Goal: Task Accomplishment & Management: Complete application form

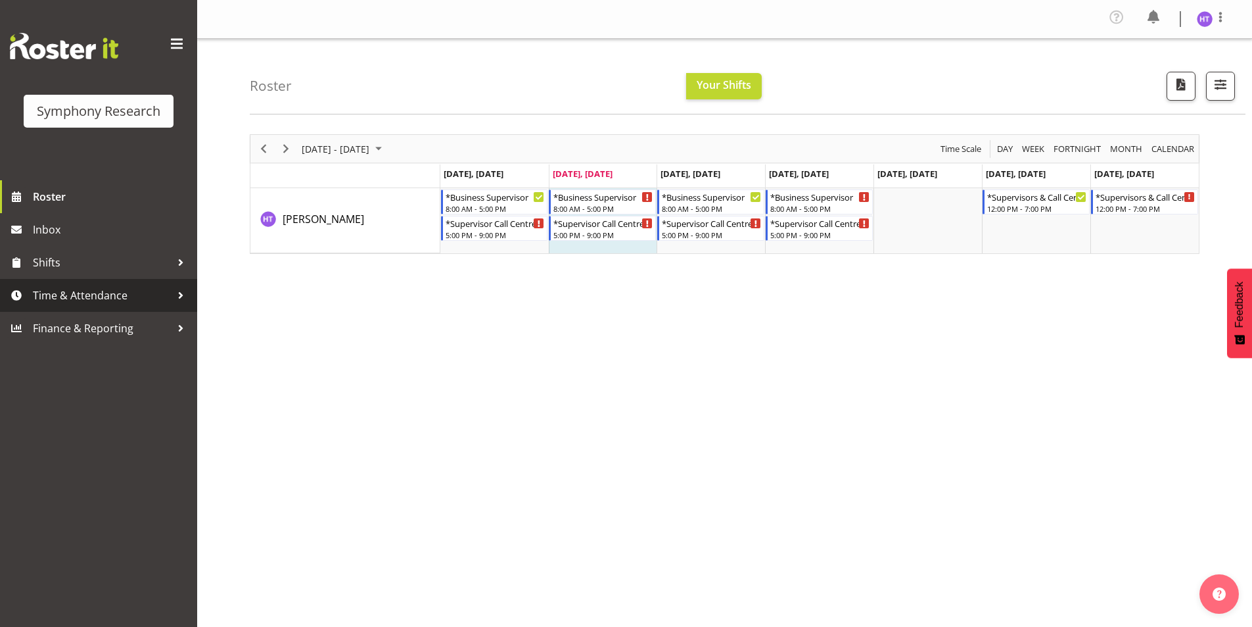
click at [97, 297] on span "Time & Attendance" at bounding box center [102, 295] width 138 height 20
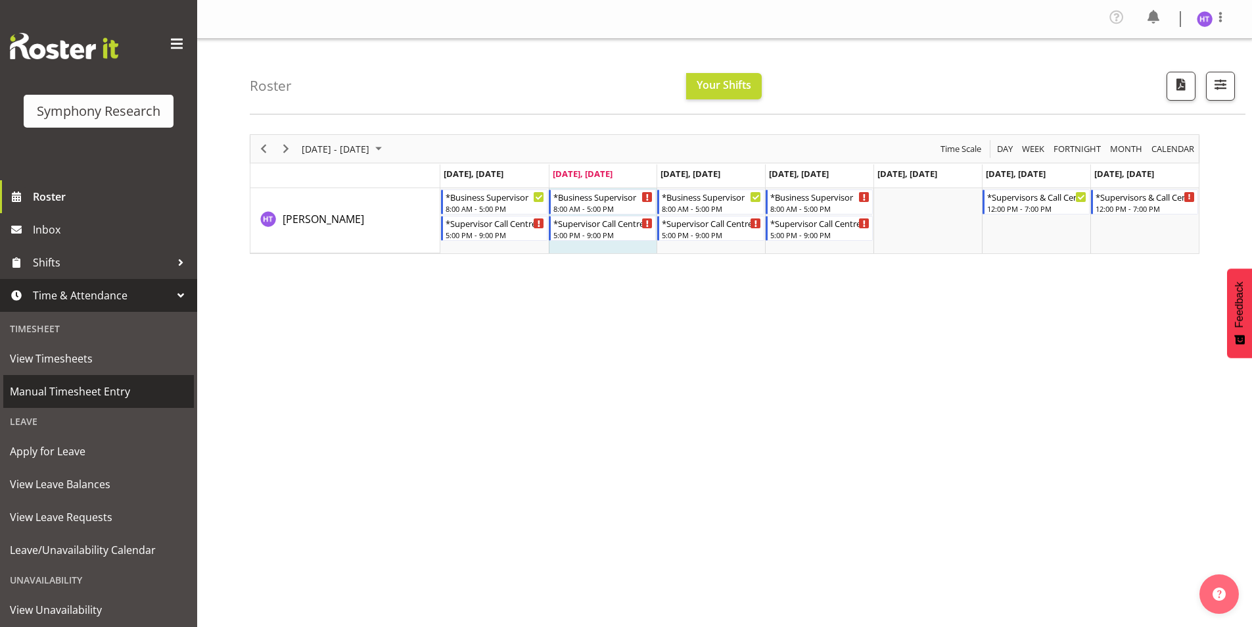
click at [91, 383] on span "Manual Timesheet Entry" at bounding box center [99, 391] width 178 height 20
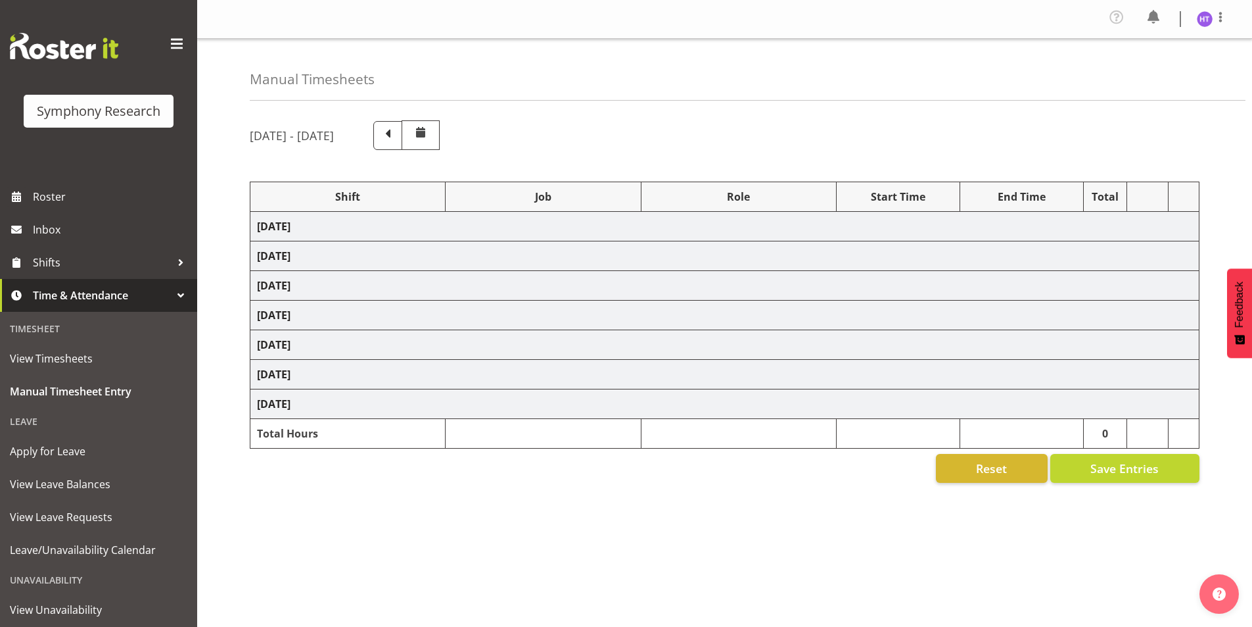
select select "13878"
select select "743"
select select "45"
select select "103"
select select "10587"
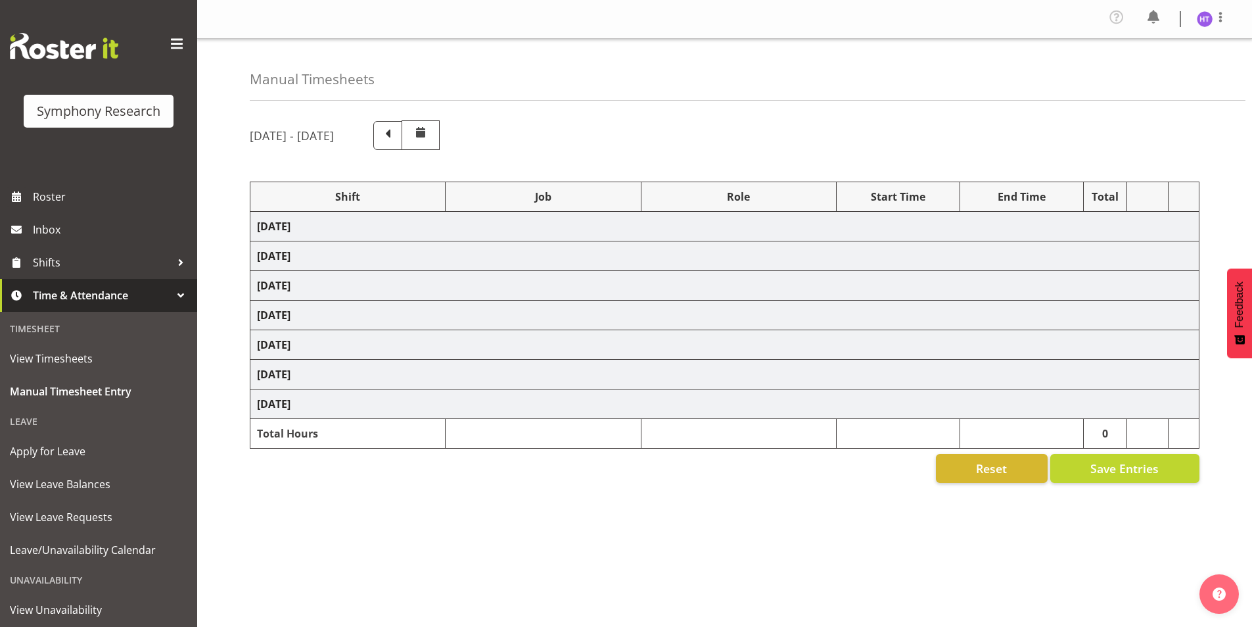
select select "45"
select select "81561"
select select "10585"
select select "45"
select select "81299"
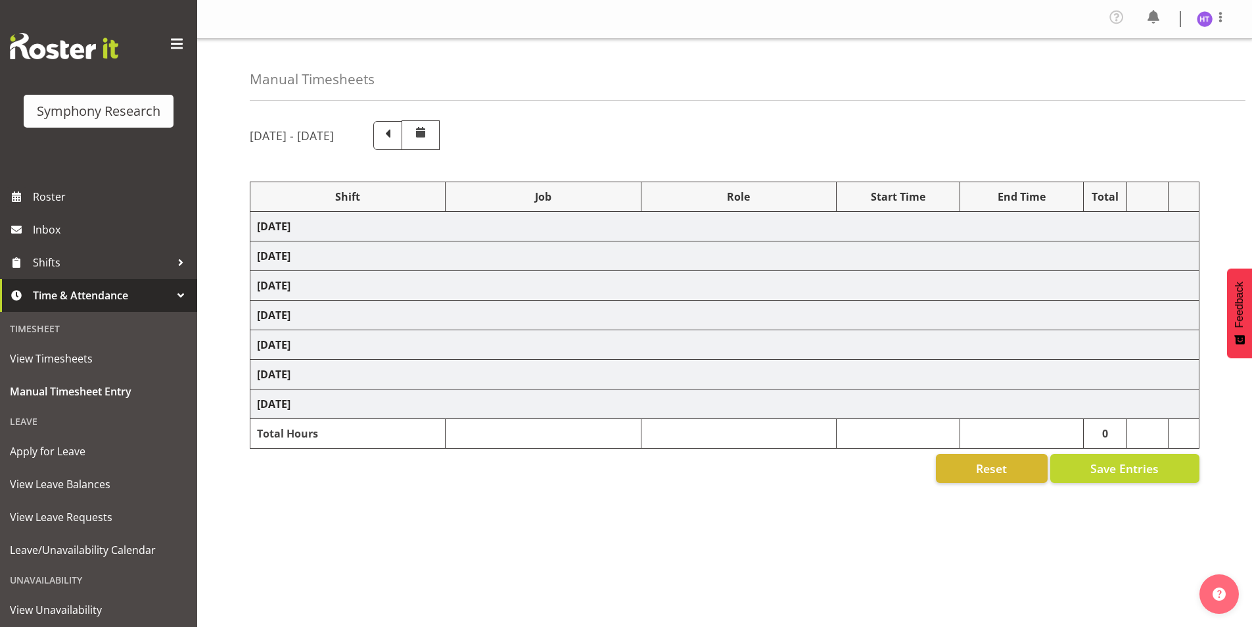
select select "10587"
select select "45"
select select "81297"
select select "10242"
select select "45"
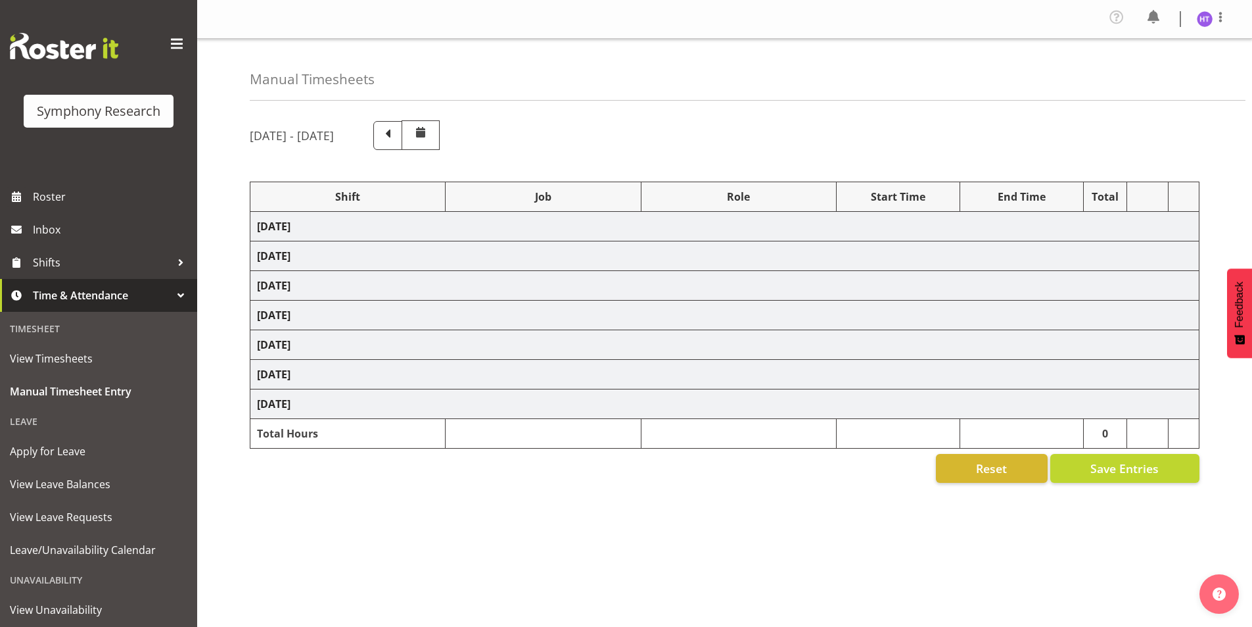
select select "81297"
select select "10587"
select select "45"
select select "81299"
select select "10527"
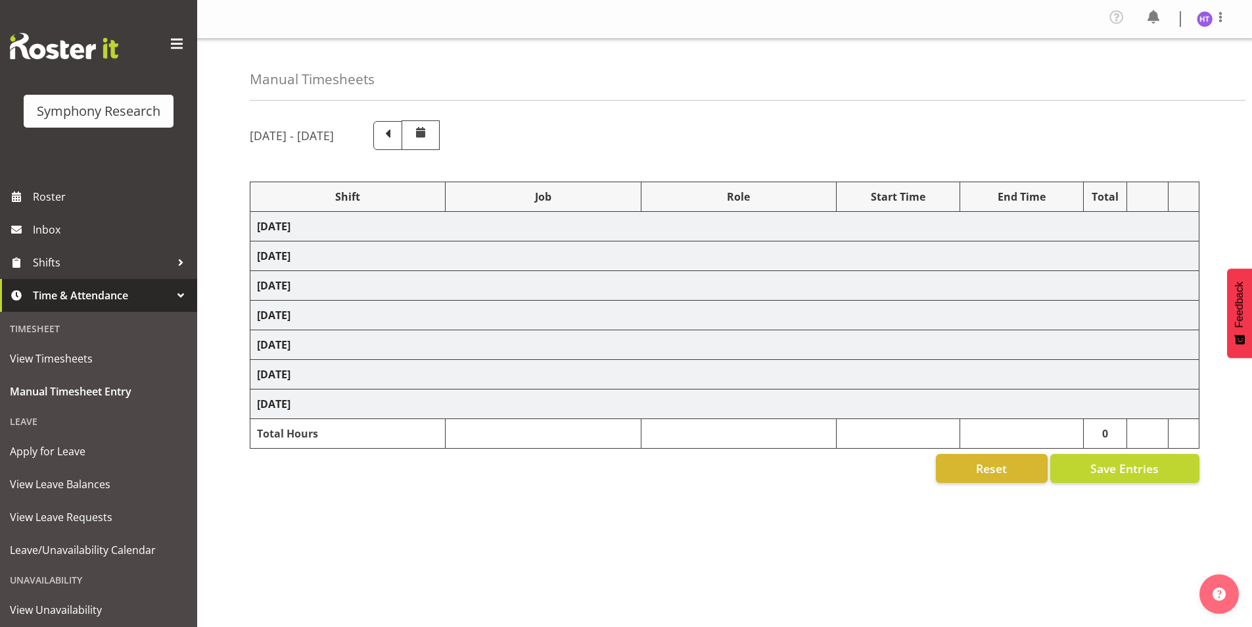
select select "45"
select select "81741"
select select "743"
select select "45"
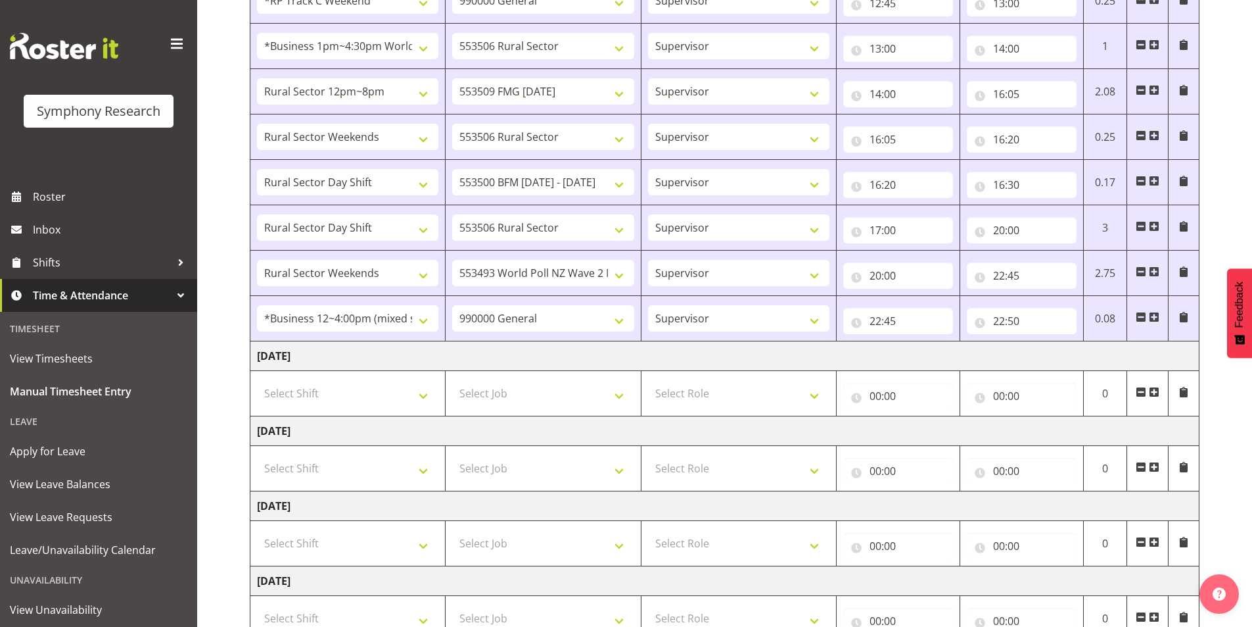
scroll to position [394, 0]
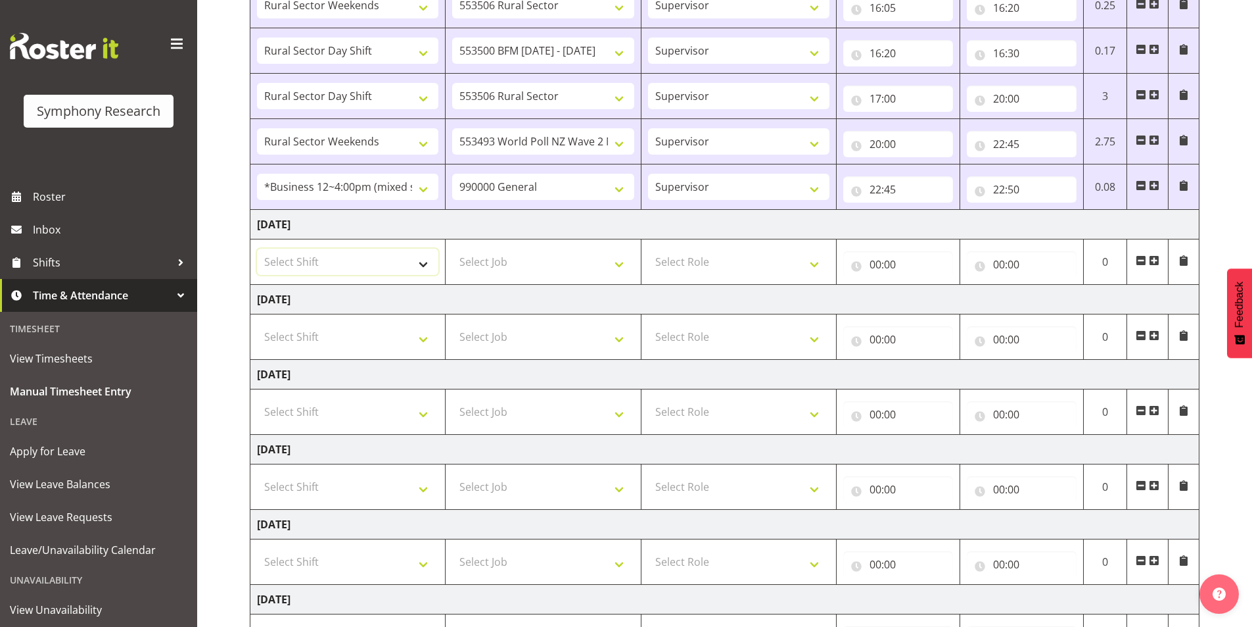
click at [348, 253] on select "Select Shift !!Weekend Residential (Roster IT Shift Label) *Business 9/10am ~ 4…" at bounding box center [347, 262] width 181 height 26
select select "26078"
click at [257, 249] on select "Select Shift !!Weekend Residential (Roster IT Shift Label) *Business 9/10am ~ 4…" at bounding box center [347, 262] width 181 height 26
click at [510, 266] on select "Select Job 550060 IF Admin 553492 World Poll Aus Wave 2 Main 2025 553493 World …" at bounding box center [542, 262] width 181 height 26
select select "10585"
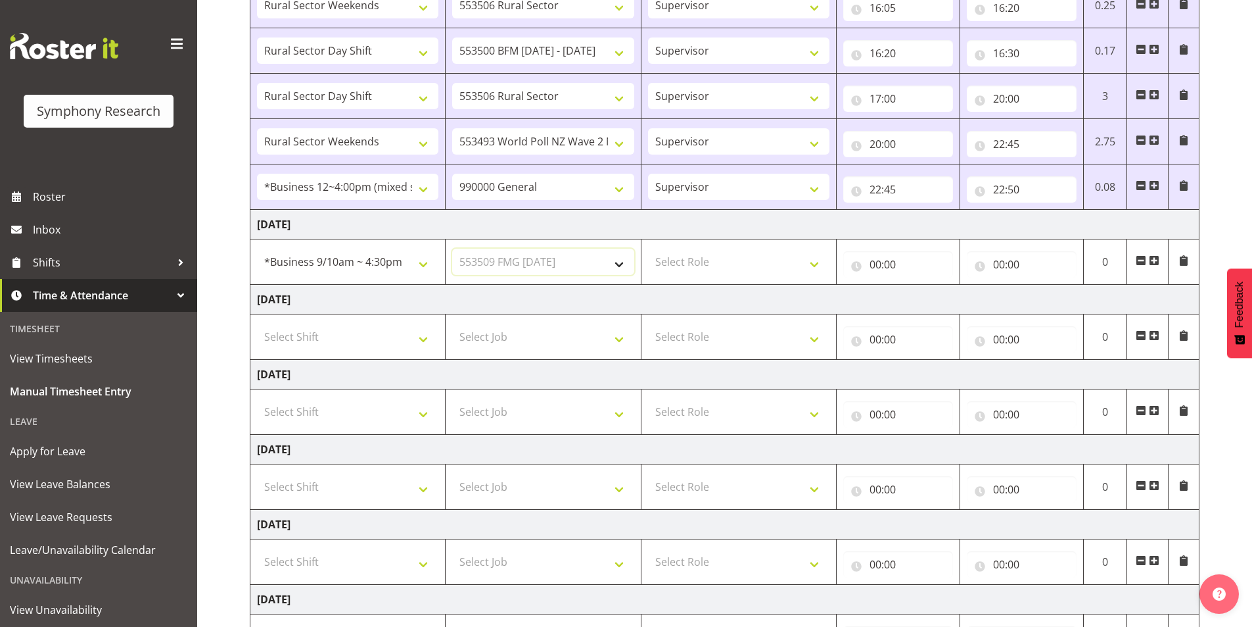
click at [452, 249] on select "Select Job 550060 IF Admin 553492 World Poll Aus Wave 2 Main 2025 553493 World …" at bounding box center [542, 262] width 181 height 26
click at [707, 265] on select "Select Role Interviewing Briefing Supervisor" at bounding box center [738, 262] width 181 height 26
select select "45"
click at [648, 249] on select "Select Role Interviewing Briefing Supervisor" at bounding box center [738, 262] width 181 height 26
click at [878, 262] on input "00:00" at bounding box center [899, 264] width 110 height 26
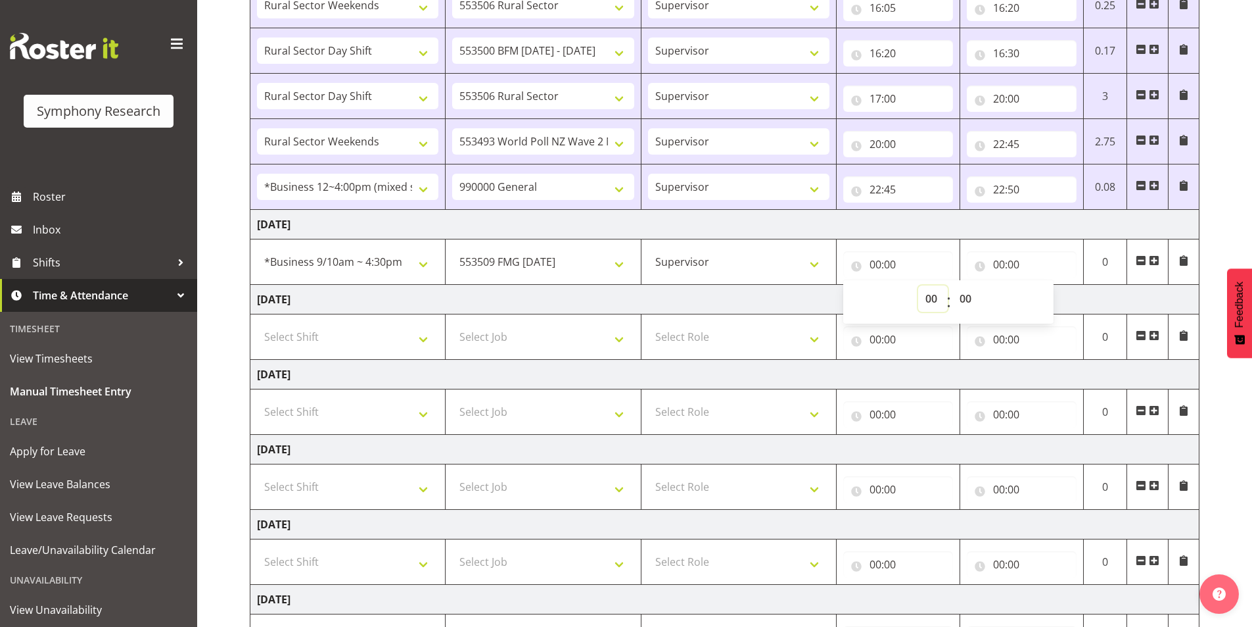
click at [930, 300] on select "00 01 02 03 04 05 06 07 08 09 10 11 12 13 14 15 16 17 18 19 20 21 22 23" at bounding box center [933, 298] width 30 height 26
select select "12"
click at [918, 285] on select "00 01 02 03 04 05 06 07 08 09 10 11 12 13 14 15 16 17 18 19 20 21 22 23" at bounding box center [933, 298] width 30 height 26
type input "12:00"
click at [967, 298] on select "00 01 02 03 04 05 06 07 08 09 10 11 12 13 14 15 16 17 18 19 20 21 22 23 24 25 2…" at bounding box center [968, 298] width 30 height 26
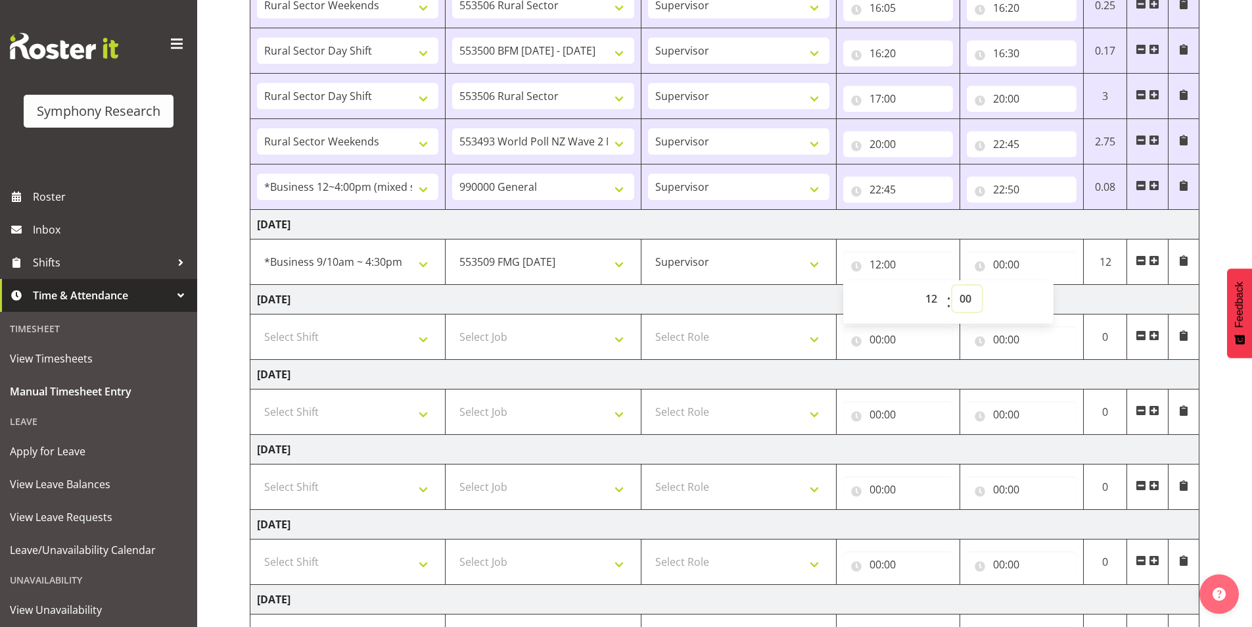
select select "45"
click at [953, 285] on select "00 01 02 03 04 05 06 07 08 09 10 11 12 13 14 15 16 17 18 19 20 21 22 23 24 25 2…" at bounding box center [968, 298] width 30 height 26
type input "12:45"
click at [1001, 266] on input "00:00" at bounding box center [1022, 264] width 110 height 26
click at [1049, 294] on select "00 01 02 03 04 05 06 07 08 09 10 11 12 13 14 15 16 17 18 19 20 21 22 23" at bounding box center [1057, 298] width 30 height 26
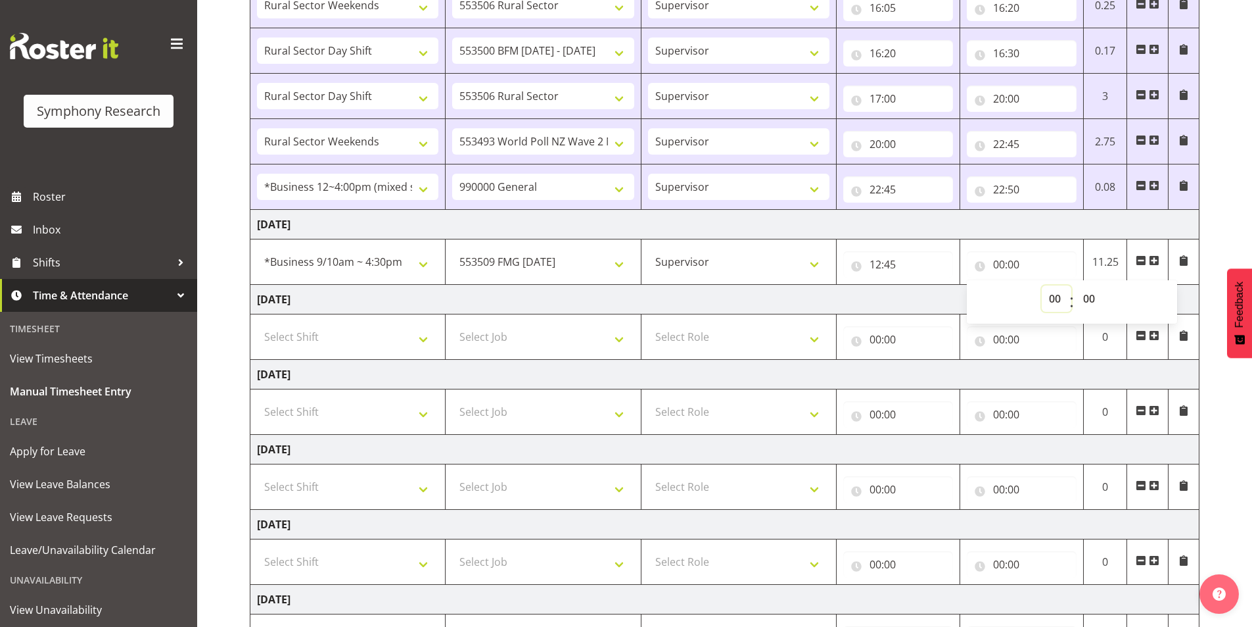
select select "15"
click at [1042, 285] on select "00 01 02 03 04 05 06 07 08 09 10 11 12 13 14 15 16 17 18 19 20 21 22 23" at bounding box center [1057, 298] width 30 height 26
type input "15:00"
click at [1091, 297] on select "00 01 02 03 04 05 06 07 08 09 10 11 12 13 14 15 16 17 18 19 20 21 22 23 24 25 2…" at bounding box center [1091, 298] width 30 height 26
select select "45"
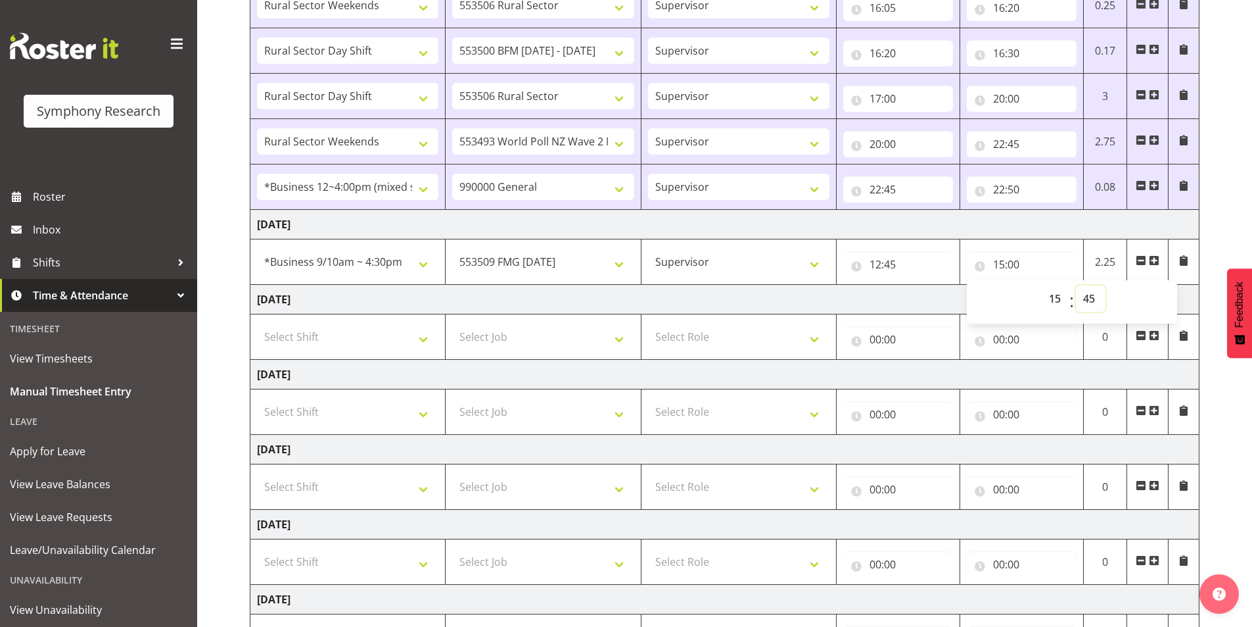
click at [1076, 285] on select "00 01 02 03 04 05 06 07 08 09 10 11 12 13 14 15 16 17 18 19 20 21 22 23 24 25 2…" at bounding box center [1091, 298] width 30 height 26
type input "15:45"
click at [1157, 260] on span at bounding box center [1154, 260] width 11 height 11
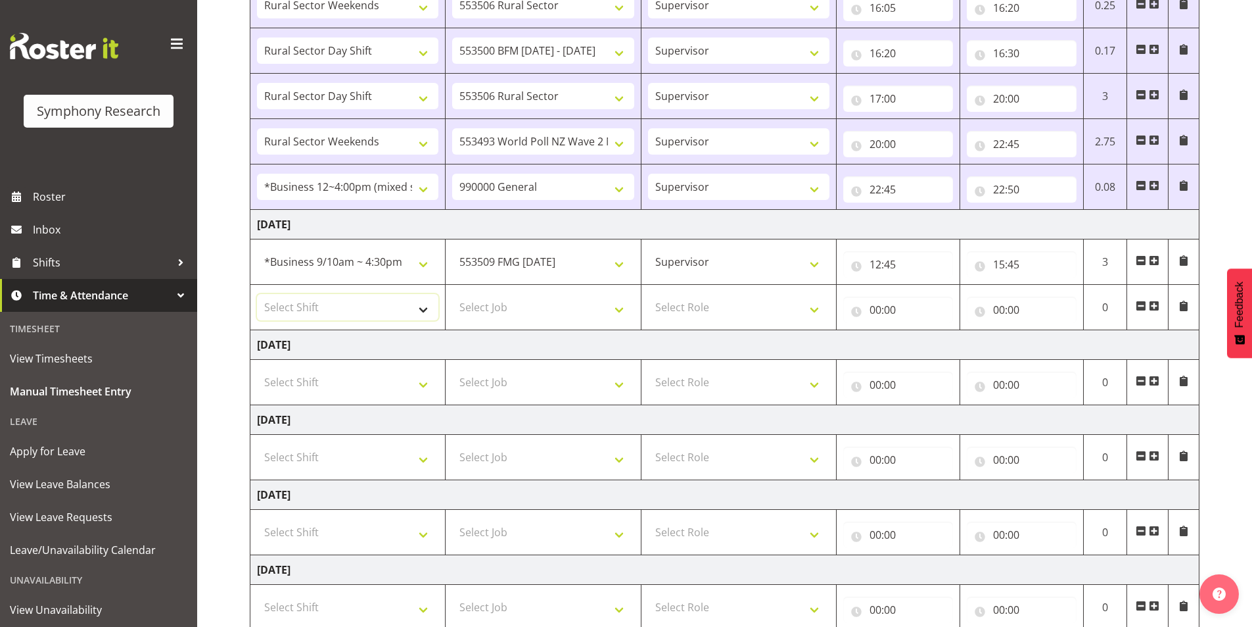
click at [316, 304] on select "Select Shift !!Weekend Residential (Roster IT Shift Label) *Business 9/10am ~ 4…" at bounding box center [347, 307] width 181 height 26
select select "32690"
click at [257, 294] on select "Select Shift !!Weekend Residential (Roster IT Shift Label) *Business 9/10am ~ 4…" at bounding box center [347, 307] width 181 height 26
click at [531, 308] on select "Select Job 550060 IF Admin 553492 World Poll Aus Wave 2 Main 2025 553493 World …" at bounding box center [542, 307] width 181 height 26
select select "10499"
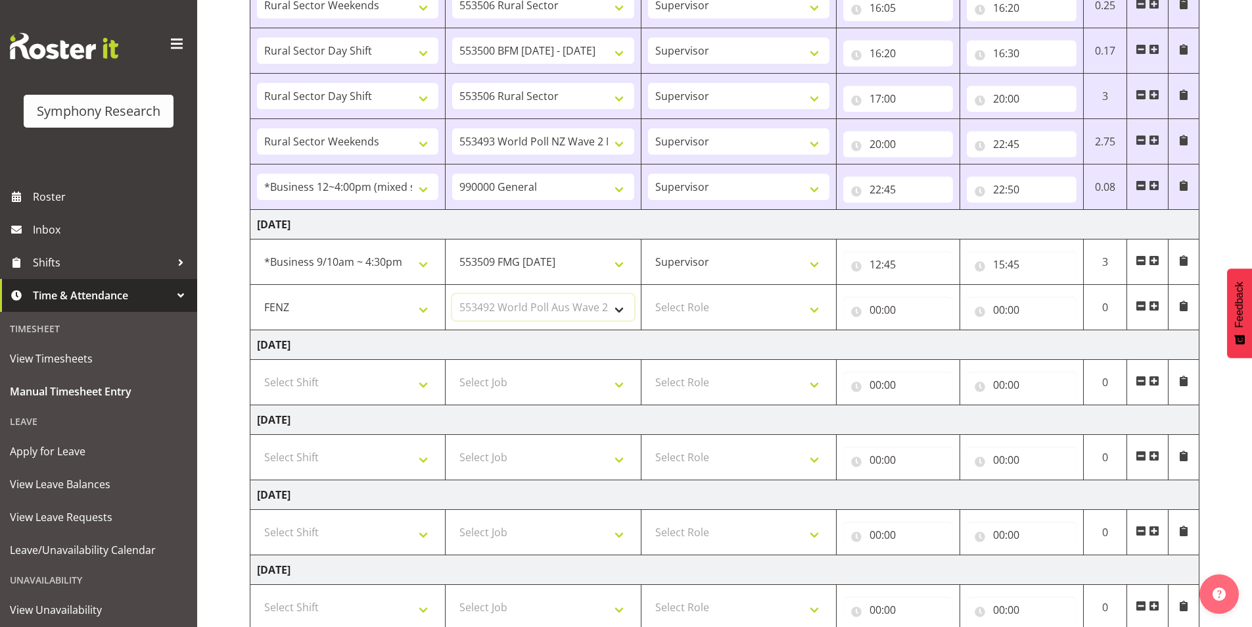
click at [452, 294] on select "Select Job 550060 IF Admin 553492 World Poll Aus Wave 2 Main 2025 553493 World …" at bounding box center [542, 307] width 181 height 26
click at [696, 309] on select "Select Role Interviewing Briefing Supervisor" at bounding box center [738, 307] width 181 height 26
select select "45"
click at [648, 294] on select "Select Role Interviewing Briefing Supervisor" at bounding box center [738, 307] width 181 height 26
click at [873, 306] on input "00:00" at bounding box center [899, 310] width 110 height 26
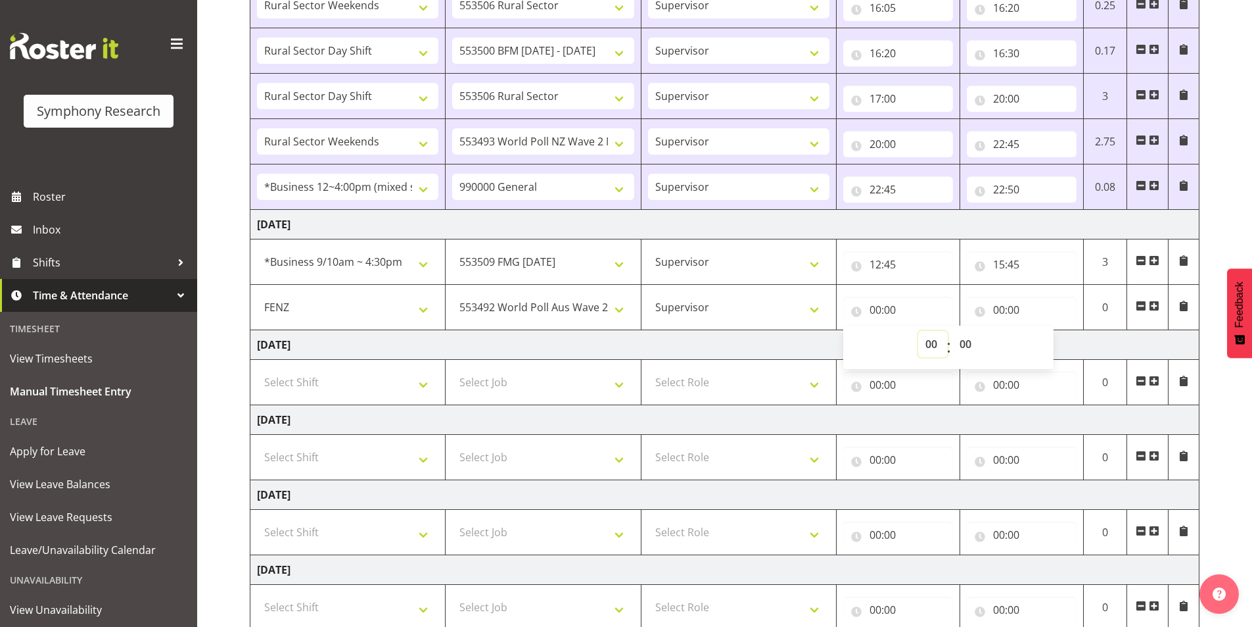
click at [934, 343] on select "00 01 02 03 04 05 06 07 08 09 10 11 12 13 14 15 16 17 18 19 20 21 22 23" at bounding box center [933, 344] width 30 height 26
select select "15"
click at [918, 331] on select "00 01 02 03 04 05 06 07 08 09 10 11 12 13 14 15 16 17 18 19 20 21 22 23" at bounding box center [933, 344] width 30 height 26
type input "15:00"
click at [968, 333] on select "00 01 02 03 04 05 06 07 08 09 10 11 12 13 14 15 16 17 18 19 20 21 22 23 24 25 2…" at bounding box center [968, 344] width 30 height 26
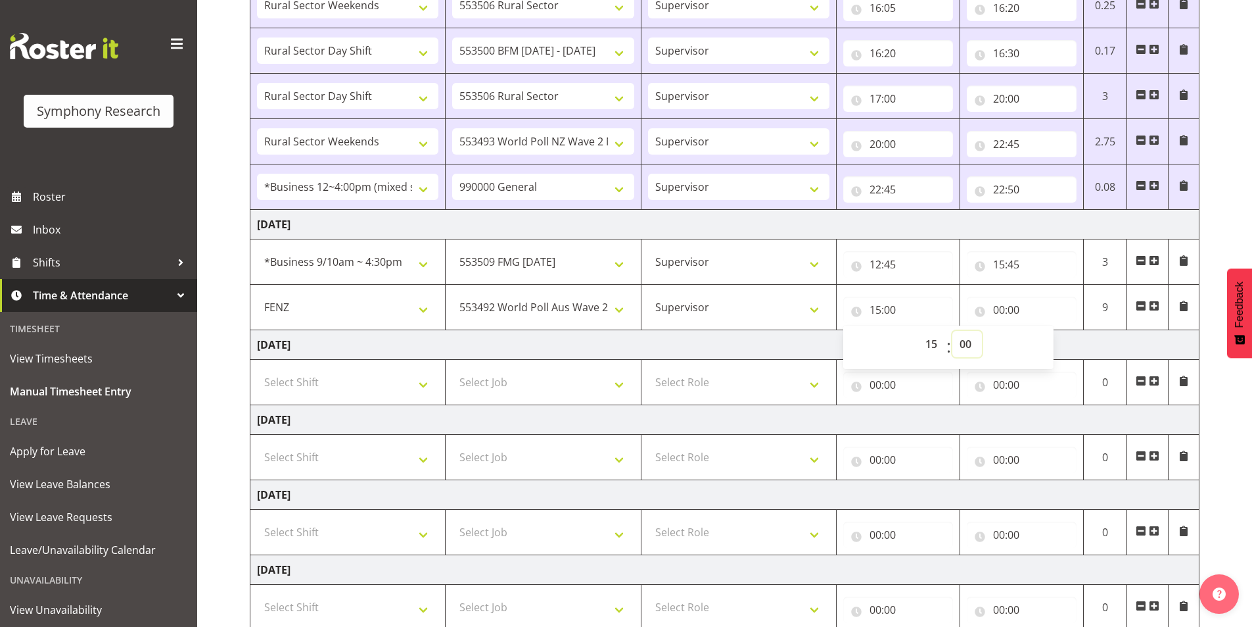
select select "45"
click at [953, 331] on select "00 01 02 03 04 05 06 07 08 09 10 11 12 13 14 15 16 17 18 19 20 21 22 23 24 25 2…" at bounding box center [968, 344] width 30 height 26
type input "15:45"
click at [999, 309] on input "00:00" at bounding box center [1022, 310] width 110 height 26
click at [1051, 346] on select "00 01 02 03 04 05 06 07 08 09 10 11 12 13 14 15 16 17 18 19 20 21 22 23" at bounding box center [1057, 344] width 30 height 26
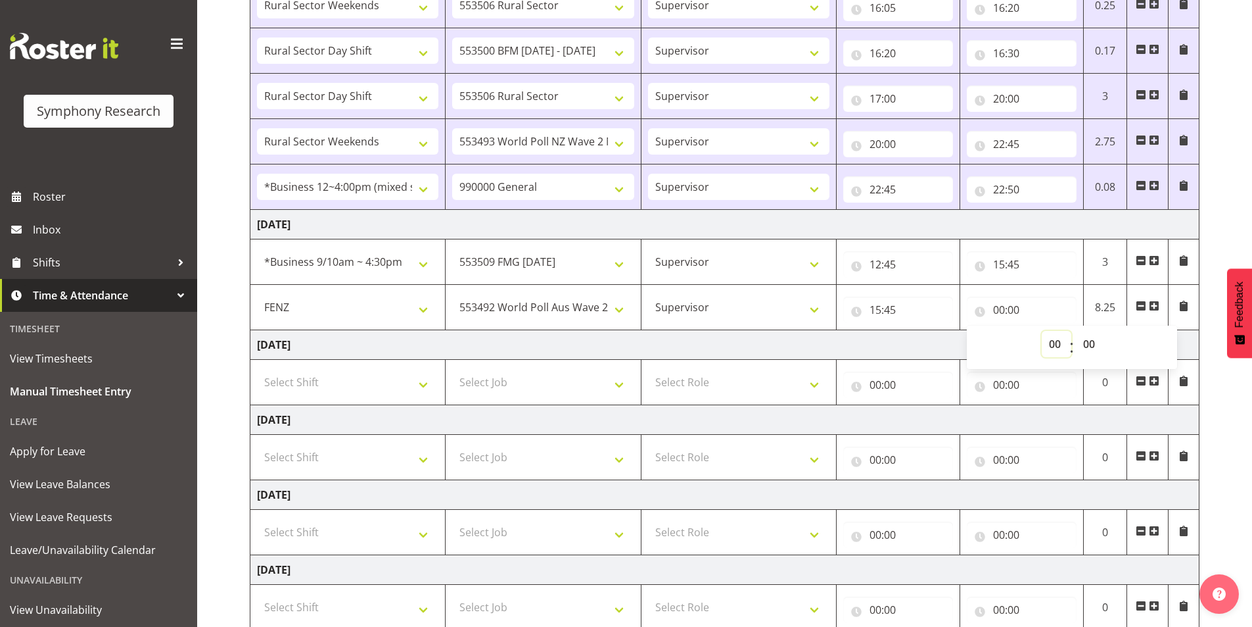
select select "16"
click at [1042, 331] on select "00 01 02 03 04 05 06 07 08 09 10 11 12 13 14 15 16 17 18 19 20 21 22 23" at bounding box center [1057, 344] width 30 height 26
type input "16:00"
click at [1093, 346] on select "00 01 02 03 04 05 06 07 08 09 10 11 12 13 14 15 16 17 18 19 20 21 22 23 24 25 2…" at bounding box center [1091, 344] width 30 height 26
select select "5"
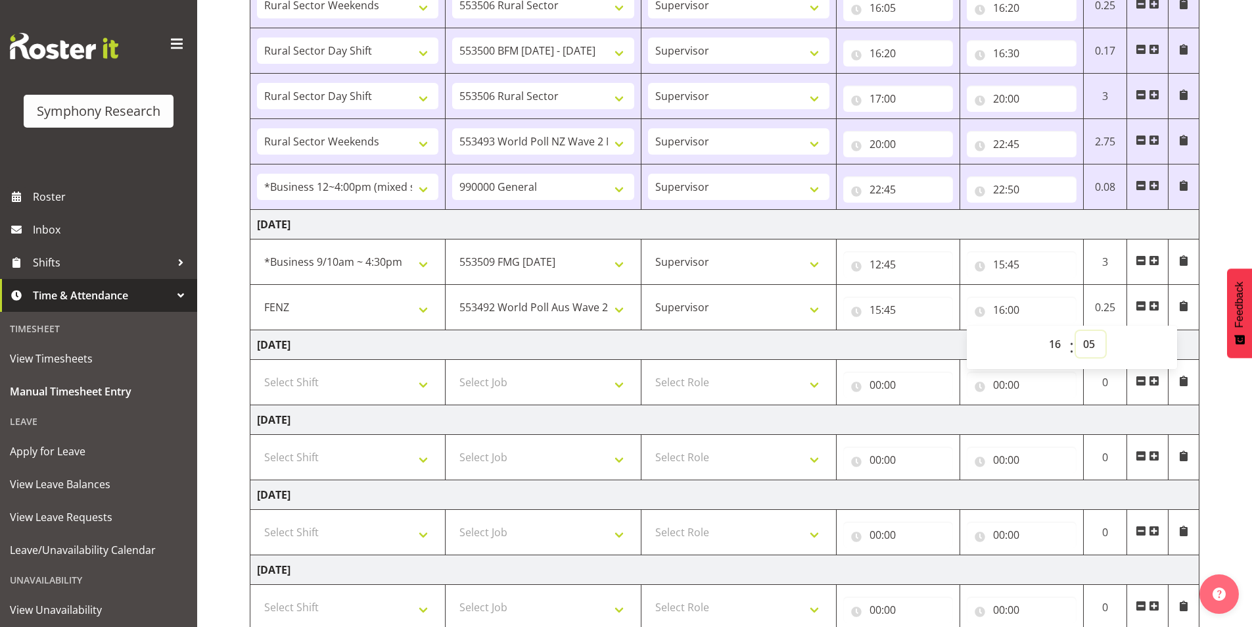
click at [1076, 331] on select "00 01 02 03 04 05 06 07 08 09 10 11 12 13 14 15 16 17 18 19 20 21 22 23 24 25 2…" at bounding box center [1091, 344] width 30 height 26
type input "16:05"
click at [1157, 306] on span at bounding box center [1154, 305] width 11 height 11
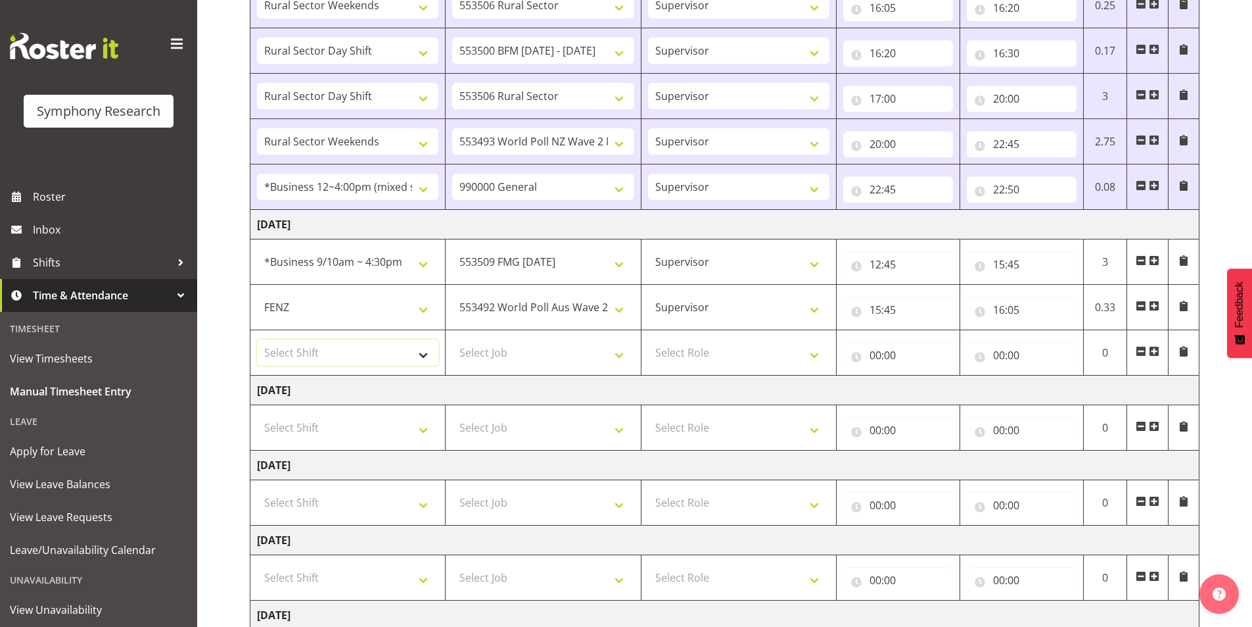
click at [362, 355] on select "Select Shift !!Weekend Residential (Roster IT Shift Label) *Business 9/10am ~ 4…" at bounding box center [347, 352] width 181 height 26
select select "81299"
click at [257, 339] on select "Select Shift !!Weekend Residential (Roster IT Shift Label) *Business 9/10am ~ 4…" at bounding box center [347, 352] width 181 height 26
click at [521, 351] on select "Select Job 550060 IF Admin 553492 World Poll Aus Wave 2 Main 2025 553493 World …" at bounding box center [542, 352] width 181 height 26
select select "10527"
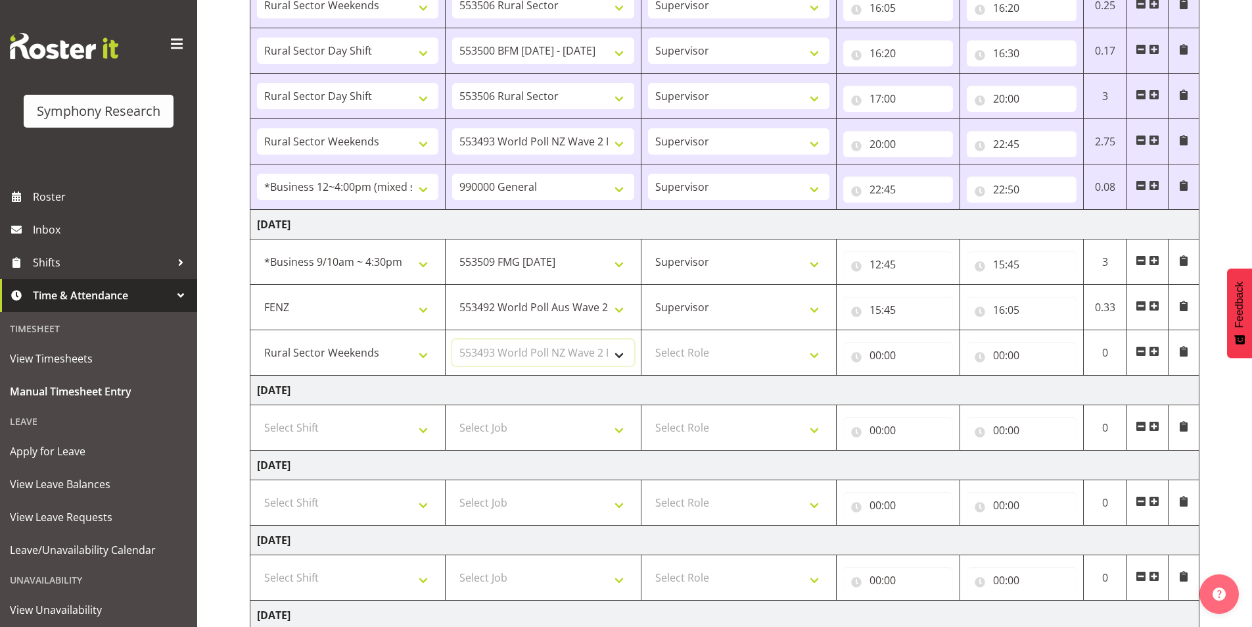
click at [452, 339] on select "Select Job 550060 IF Admin 553492 World Poll Aus Wave 2 Main 2025 553493 World …" at bounding box center [542, 352] width 181 height 26
click at [688, 351] on select "Select Role Interviewing Briefing Supervisor" at bounding box center [738, 352] width 181 height 26
select select "45"
click at [648, 339] on select "Select Role Interviewing Briefing Supervisor" at bounding box center [738, 352] width 181 height 26
click at [876, 352] on input "00:00" at bounding box center [899, 355] width 110 height 26
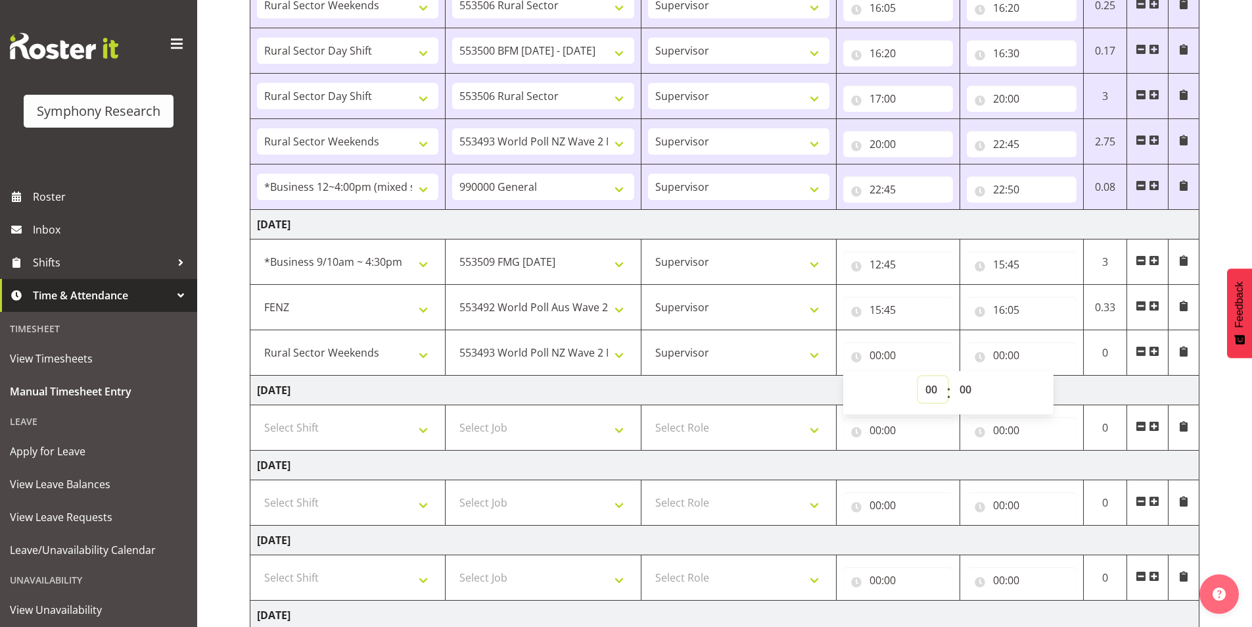
click at [931, 389] on select "00 01 02 03 04 05 06 07 08 09 10 11 12 13 14 15 16 17 18 19 20 21 22 23" at bounding box center [933, 389] width 30 height 26
select select "16"
click at [918, 376] on select "00 01 02 03 04 05 06 07 08 09 10 11 12 13 14 15 16 17 18 19 20 21 22 23" at bounding box center [933, 389] width 30 height 26
type input "16:00"
click at [968, 389] on select "00 01 02 03 04 05 06 07 08 09 10 11 12 13 14 15 16 17 18 19 20 21 22 23 24 25 2…" at bounding box center [968, 389] width 30 height 26
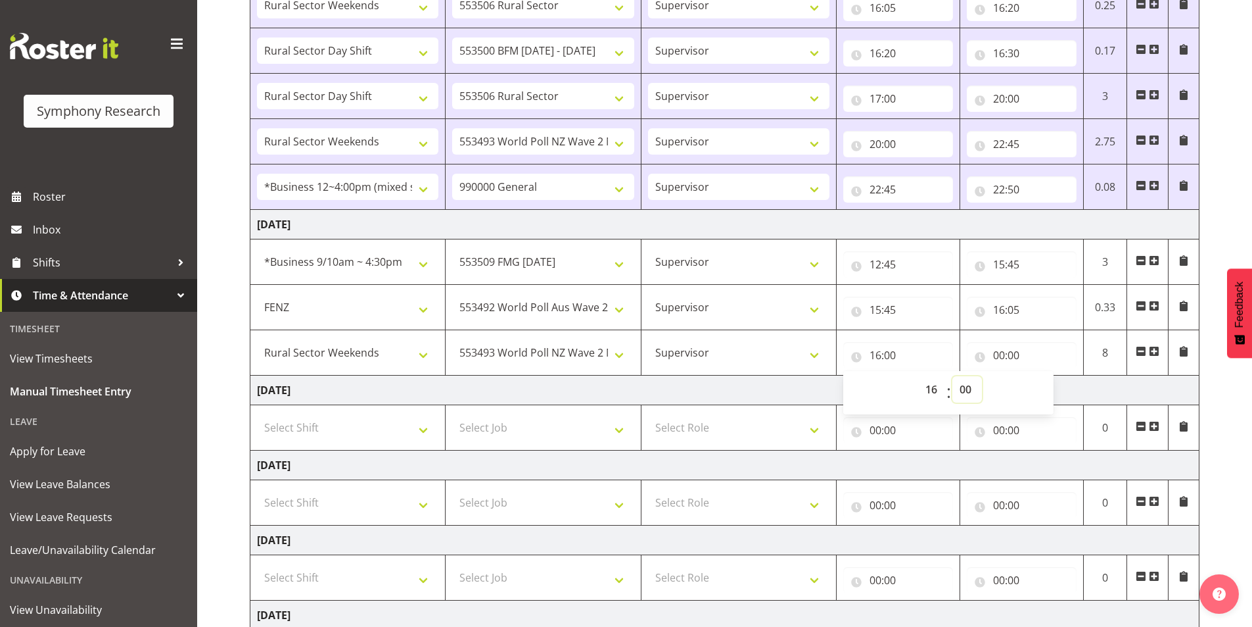
select select "5"
click at [953, 376] on select "00 01 02 03 04 05 06 07 08 09 10 11 12 13 14 15 16 17 18 19 20 21 22 23 24 25 2…" at bounding box center [968, 389] width 30 height 26
type input "16:05"
click at [1001, 353] on input "00:00" at bounding box center [1022, 355] width 110 height 26
click at [1040, 386] on div "00 01 02 03 04 05 06 07 08 09 10 11 12 13 14 15 16 17 18 19 20 21 22 23" at bounding box center [1055, 392] width 30 height 33
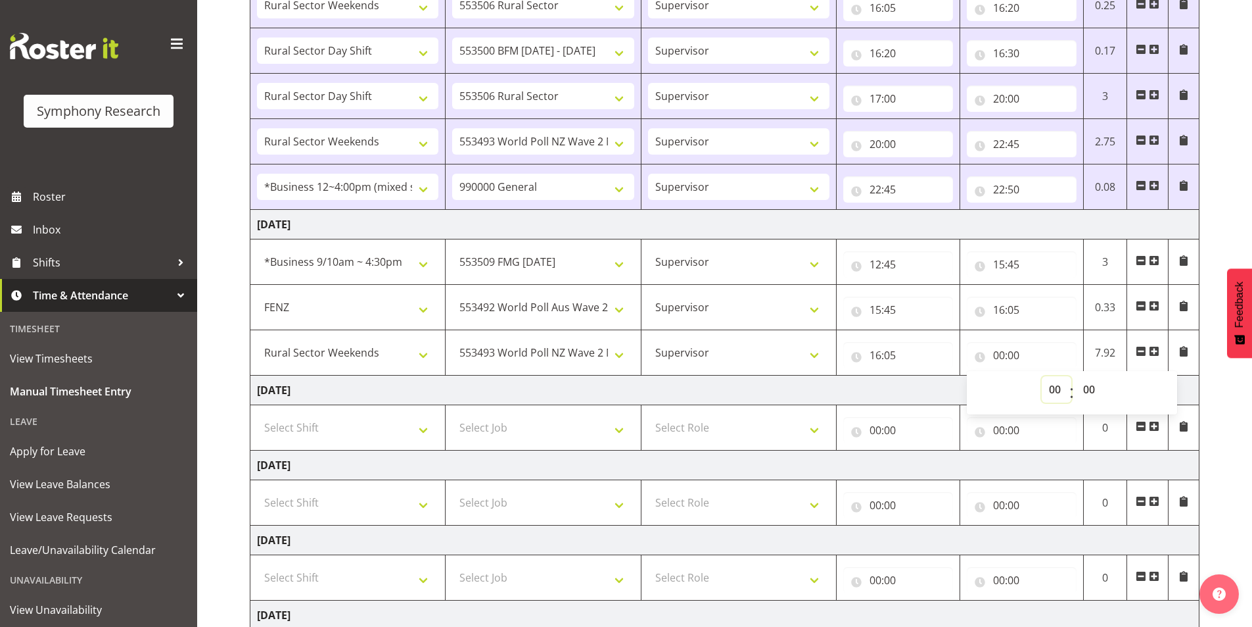
click at [1057, 387] on select "00 01 02 03 04 05 06 07 08 09 10 11 12 13 14 15 16 17 18 19 20 21 22 23" at bounding box center [1057, 389] width 30 height 26
select select "16"
click at [1042, 376] on select "00 01 02 03 04 05 06 07 08 09 10 11 12 13 14 15 16 17 18 19 20 21 22 23" at bounding box center [1057, 389] width 30 height 26
type input "16:00"
click at [1084, 387] on select "00 01 02 03 04 05 06 07 08 09 10 11 12 13 14 15 16 17 18 19 20 21 22 23 24 25 2…" at bounding box center [1091, 389] width 30 height 26
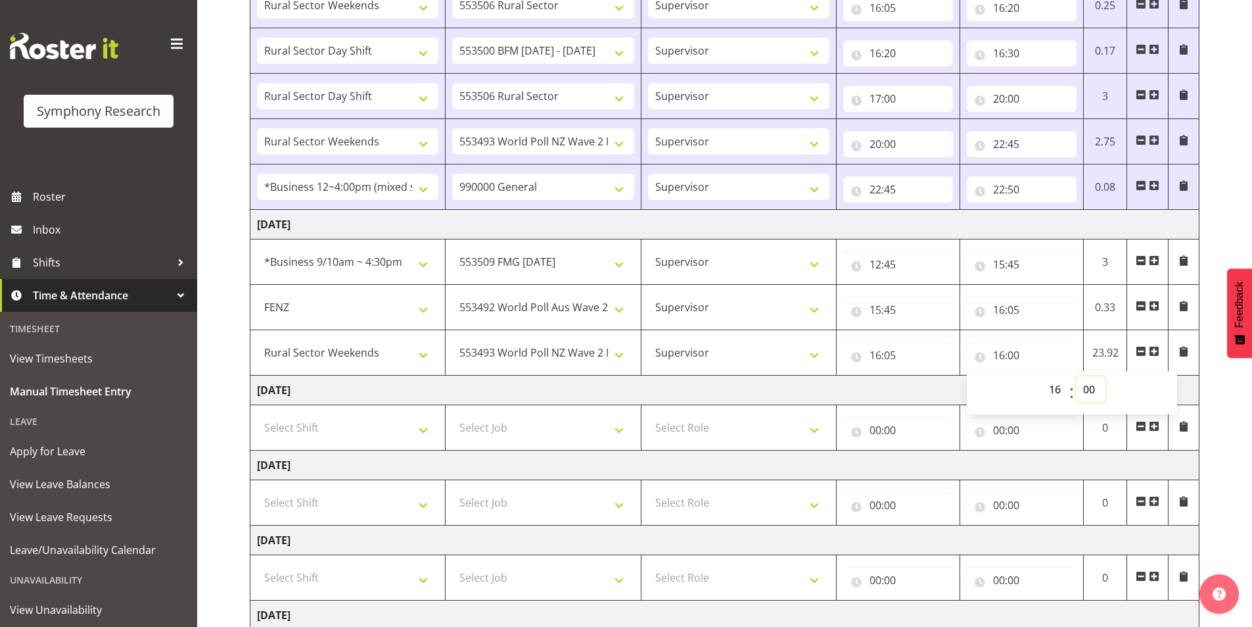
select select "15"
click at [1076, 376] on select "00 01 02 03 04 05 06 07 08 09 10 11 12 13 14 15 16 17 18 19 20 21 22 23 24 25 2…" at bounding box center [1091, 389] width 30 height 26
type input "16:15"
click at [1156, 351] on span at bounding box center [1154, 351] width 11 height 11
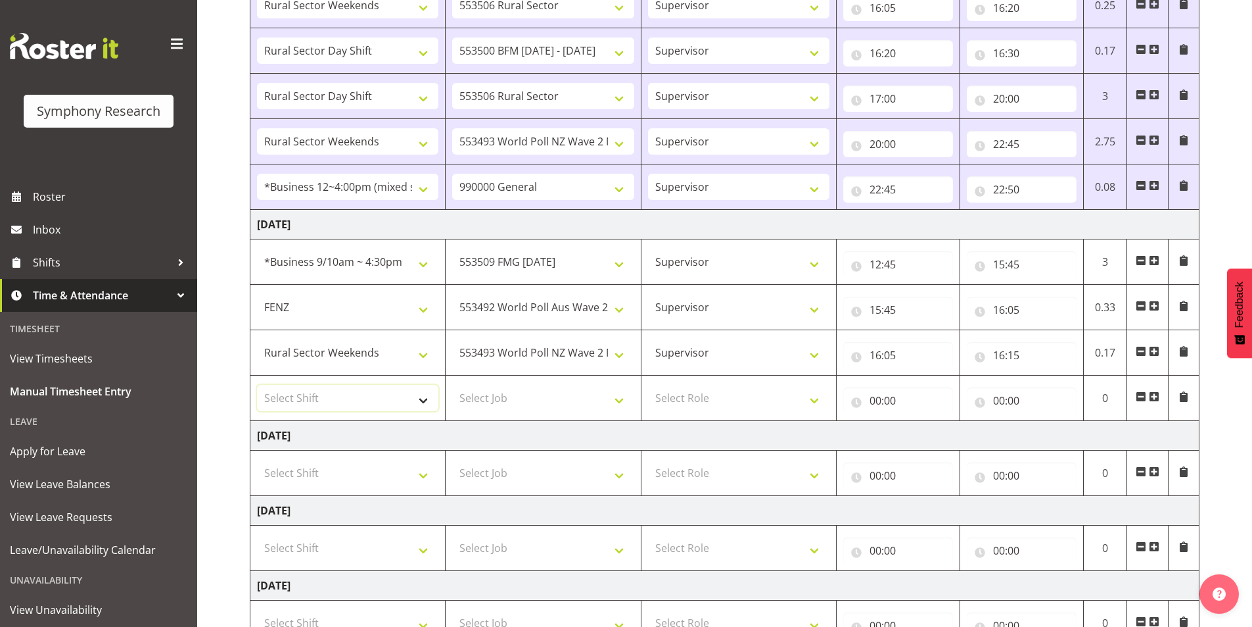
click at [323, 399] on select "Select Shift !!Weekend Residential (Roster IT Shift Label) *Business 9/10am ~ 4…" at bounding box center [347, 398] width 181 height 26
select select "81299"
click at [257, 385] on select "Select Shift !!Weekend Residential (Roster IT Shift Label) *Business 9/10am ~ 4…" at bounding box center [347, 398] width 181 height 26
click at [515, 399] on select "Select Job 550060 IF Admin 553492 World Poll Aus Wave 2 Main 2025 553493 World …" at bounding box center [542, 398] width 181 height 26
select select "10587"
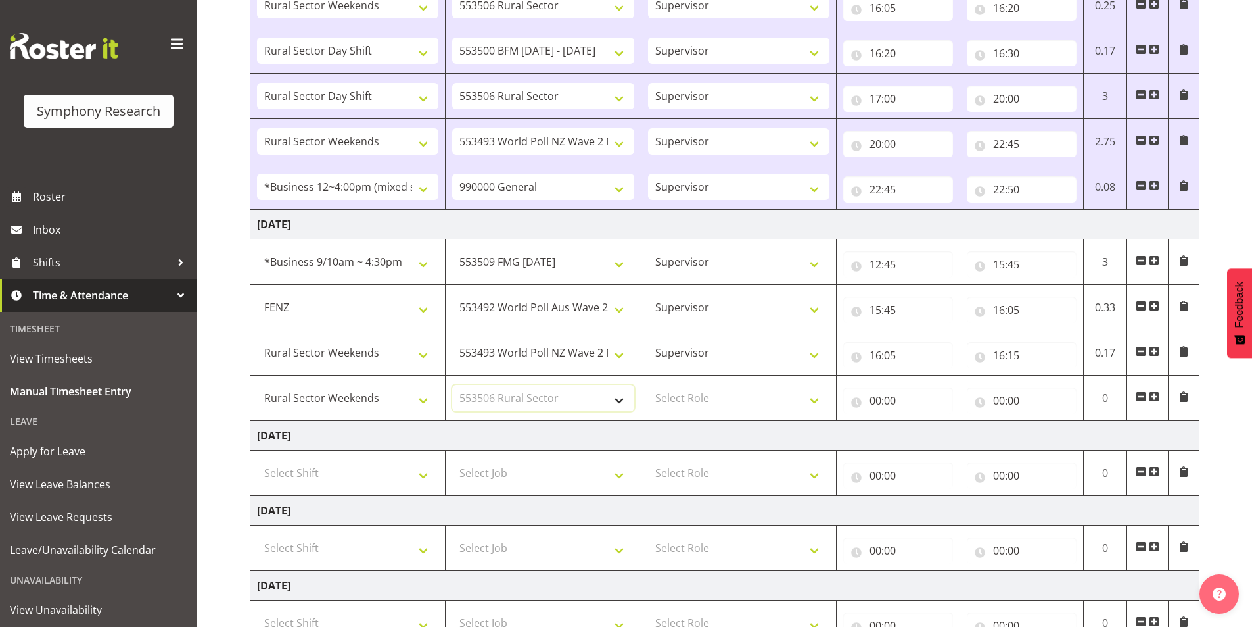
click at [452, 385] on select "Select Job 550060 IF Admin 553492 World Poll Aus Wave 2 Main 2025 553493 World …" at bounding box center [542, 398] width 181 height 26
click at [695, 398] on select "Select Role Interviewing Briefing Supervisor" at bounding box center [738, 398] width 181 height 26
select select "45"
click at [648, 385] on select "Select Role Interviewing Briefing Supervisor" at bounding box center [738, 398] width 181 height 26
click at [878, 404] on input "00:00" at bounding box center [899, 400] width 110 height 26
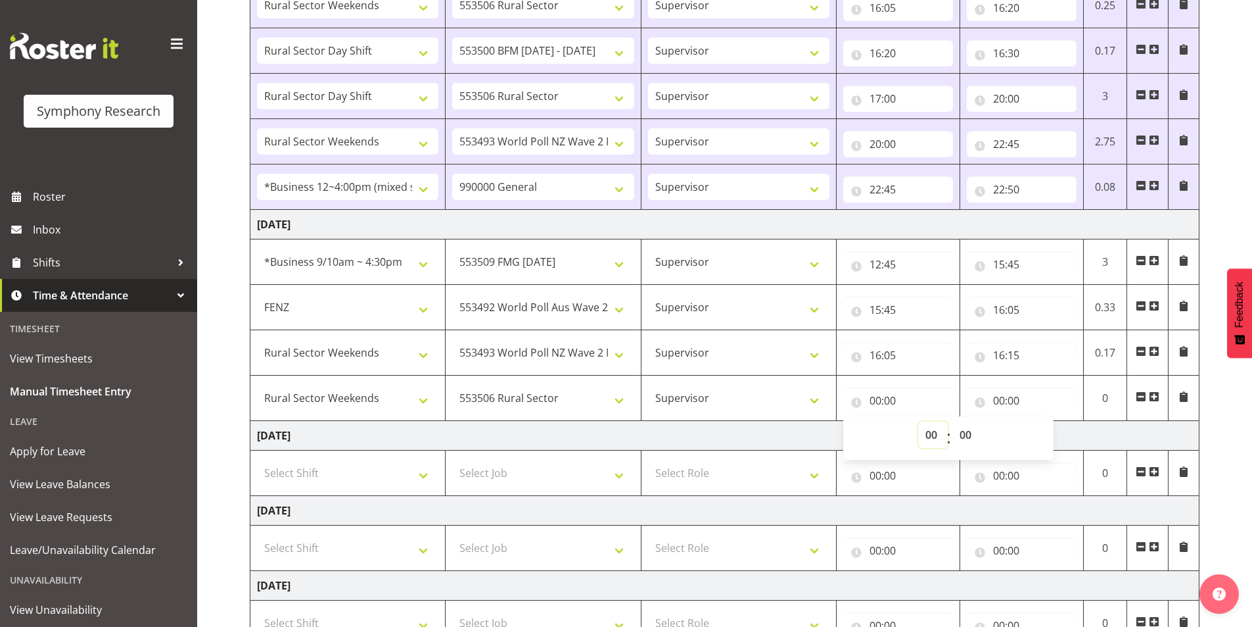
click at [924, 434] on select "00 01 02 03 04 05 06 07 08 09 10 11 12 13 14 15 16 17 18 19 20 21 22 23" at bounding box center [933, 434] width 30 height 26
select select "16"
click at [918, 421] on select "00 01 02 03 04 05 06 07 08 09 10 11 12 13 14 15 16 17 18 19 20 21 22 23" at bounding box center [933, 434] width 30 height 26
type input "16:00"
click at [918, 421] on select "00 01 02 03 04 05 06 07 08 09 10 11 12 13 14 15 16 17 18 19 20 21 22 23" at bounding box center [933, 434] width 30 height 26
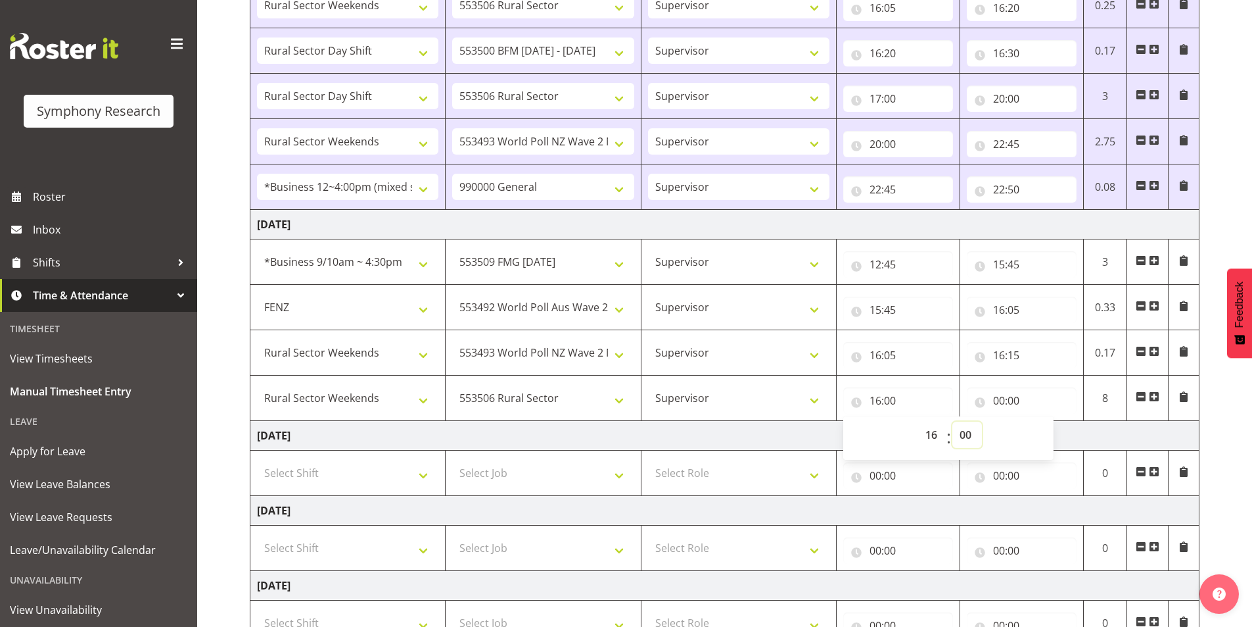
click at [973, 439] on select "00 01 02 03 04 05 06 07 08 09 10 11 12 13 14 15 16 17 18 19 20 21 22 23 24 25 2…" at bounding box center [968, 434] width 30 height 26
select select "15"
click at [953, 421] on select "00 01 02 03 04 05 06 07 08 09 10 11 12 13 14 15 16 17 18 19 20 21 22 23 24 25 2…" at bounding box center [968, 434] width 30 height 26
type input "16:15"
click at [997, 405] on input "00:00" at bounding box center [1022, 400] width 110 height 26
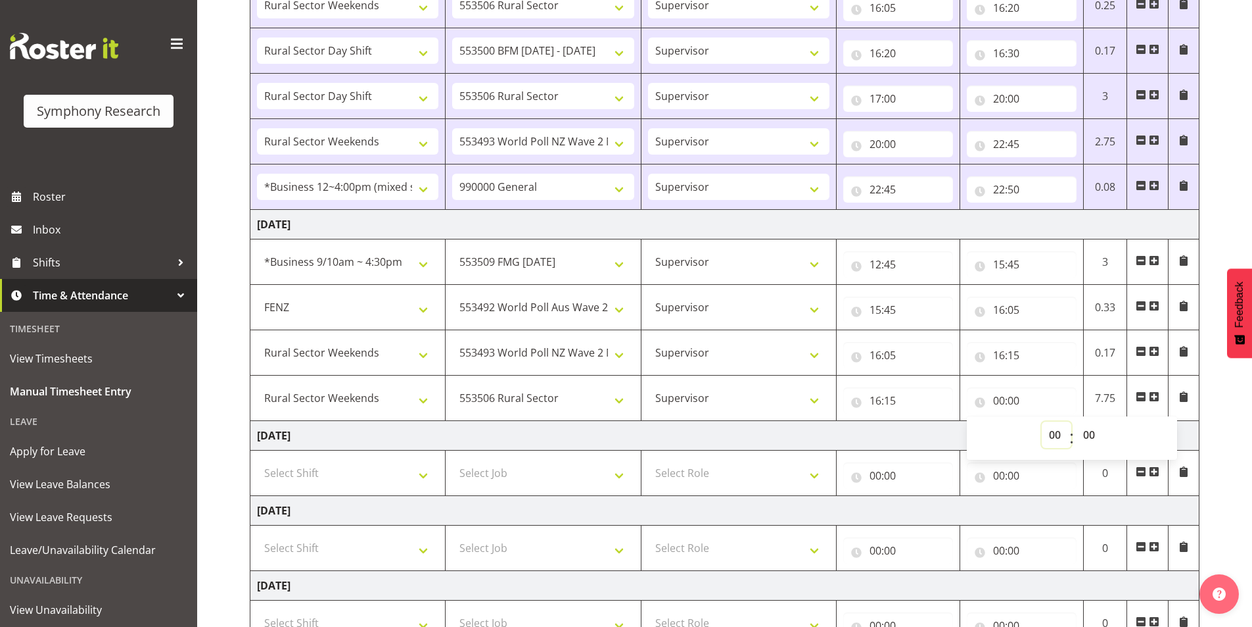
click at [1055, 437] on select "00 01 02 03 04 05 06 07 08 09 10 11 12 13 14 15 16 17 18 19 20 21 22 23" at bounding box center [1057, 434] width 30 height 26
select select "16"
click at [1042, 421] on select "00 01 02 03 04 05 06 07 08 09 10 11 12 13 14 15 16 17 18 19 20 21 22 23" at bounding box center [1057, 434] width 30 height 26
type input "16:00"
click at [1088, 437] on select "00 01 02 03 04 05 06 07 08 09 10 11 12 13 14 15 16 17 18 19 20 21 22 23 24 25 2…" at bounding box center [1091, 434] width 30 height 26
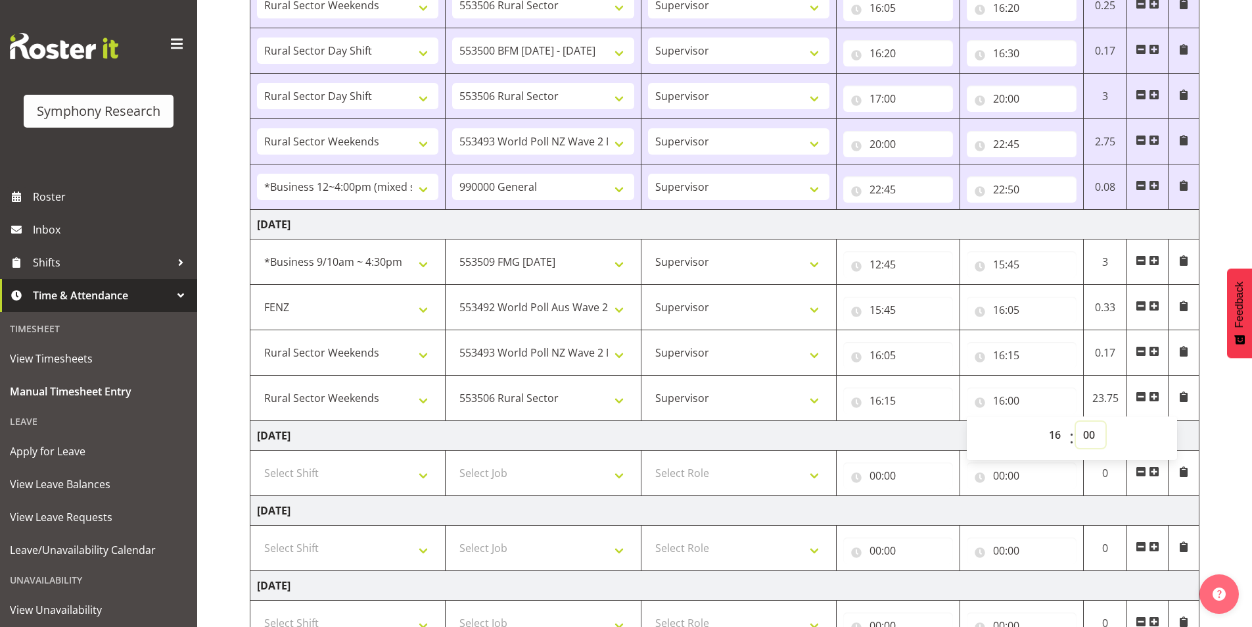
select select "30"
click at [1076, 421] on select "00 01 02 03 04 05 06 07 08 09 10 11 12 13 14 15 16 17 18 19 20 21 22 23 24 25 2…" at bounding box center [1091, 434] width 30 height 26
type input "16:30"
click at [1153, 391] on span at bounding box center [1154, 398] width 11 height 14
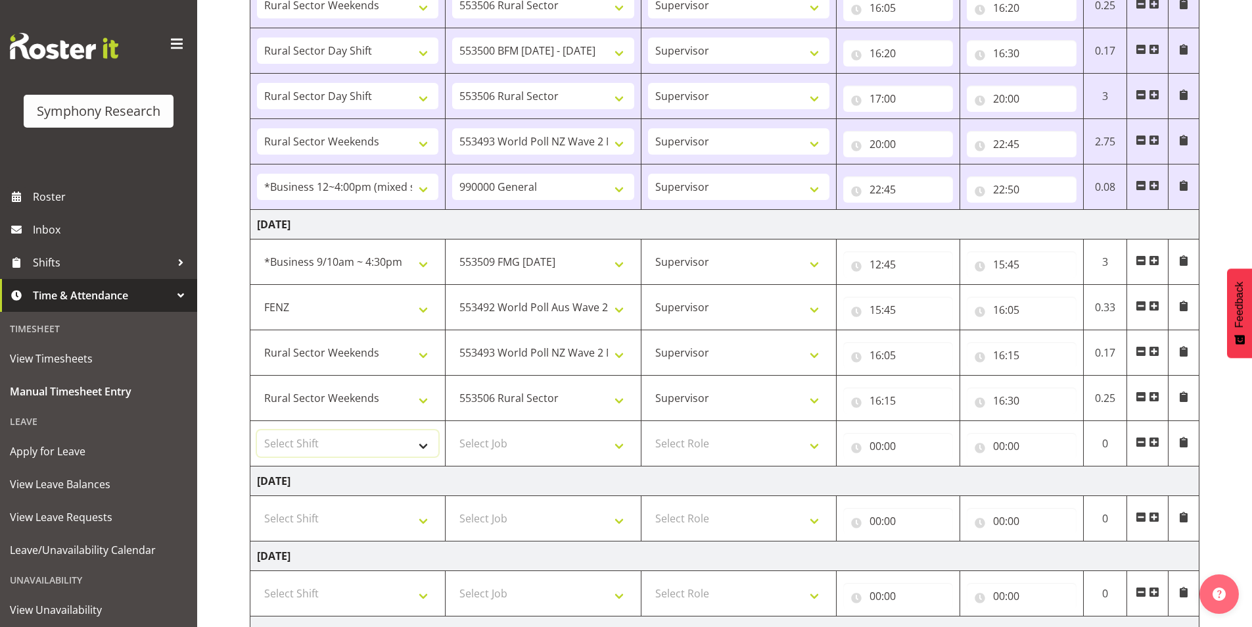
drag, startPoint x: 336, startPoint y: 437, endPoint x: 335, endPoint y: 430, distance: 6.6
click at [336, 437] on select "Select Shift !!Weekend Residential (Roster IT Shift Label) *Business 9/10am ~ 4…" at bounding box center [347, 443] width 181 height 26
select select "81299"
click at [257, 430] on select "Select Shift !!Weekend Residential (Roster IT Shift Label) *Business 9/10am ~ 4…" at bounding box center [347, 443] width 181 height 26
drag, startPoint x: 487, startPoint y: 449, endPoint x: 488, endPoint y: 435, distance: 13.9
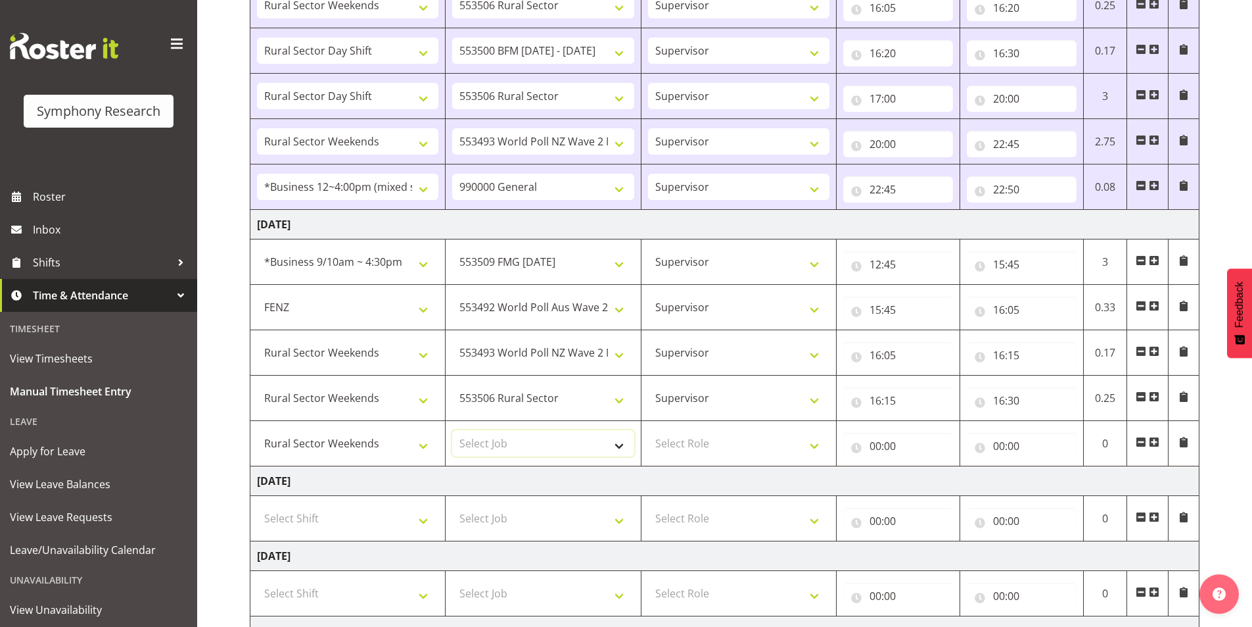
click at [487, 449] on select "Select Job 550060 IF Admin 553492 World Poll Aus Wave 2 Main 2025 553493 World …" at bounding box center [542, 443] width 181 height 26
select select "10585"
click at [452, 430] on select "Select Job 550060 IF Admin 553492 World Poll Aus Wave 2 Main 2025 553493 World …" at bounding box center [542, 443] width 181 height 26
click at [665, 439] on select "Select Role Interviewing Briefing Supervisor" at bounding box center [738, 443] width 181 height 26
select select "45"
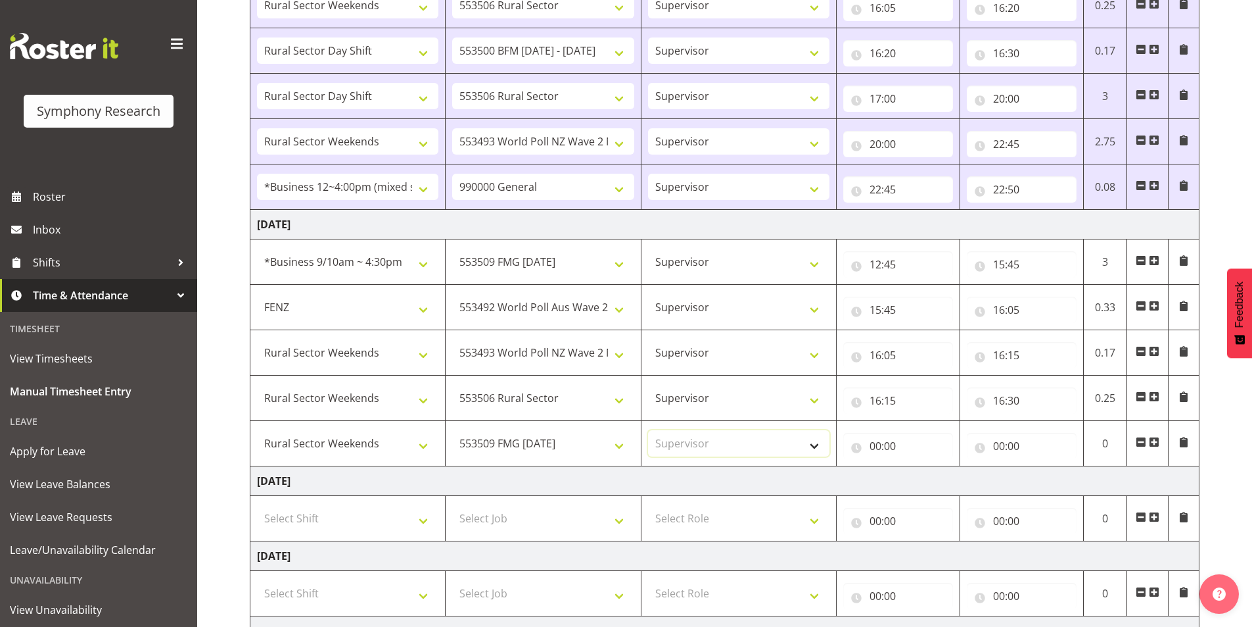
click at [648, 430] on select "Select Role Interviewing Briefing Supervisor" at bounding box center [738, 443] width 181 height 26
click at [883, 443] on input "00:00" at bounding box center [899, 446] width 110 height 26
click at [926, 481] on select "00 01 02 03 04 05 06 07 08 09 10 11 12 13 14 15 16 17 18 19 20 21 22 23" at bounding box center [933, 480] width 30 height 26
select select "17"
click at [918, 467] on select "00 01 02 03 04 05 06 07 08 09 10 11 12 13 14 15 16 17 18 19 20 21 22 23" at bounding box center [933, 480] width 30 height 26
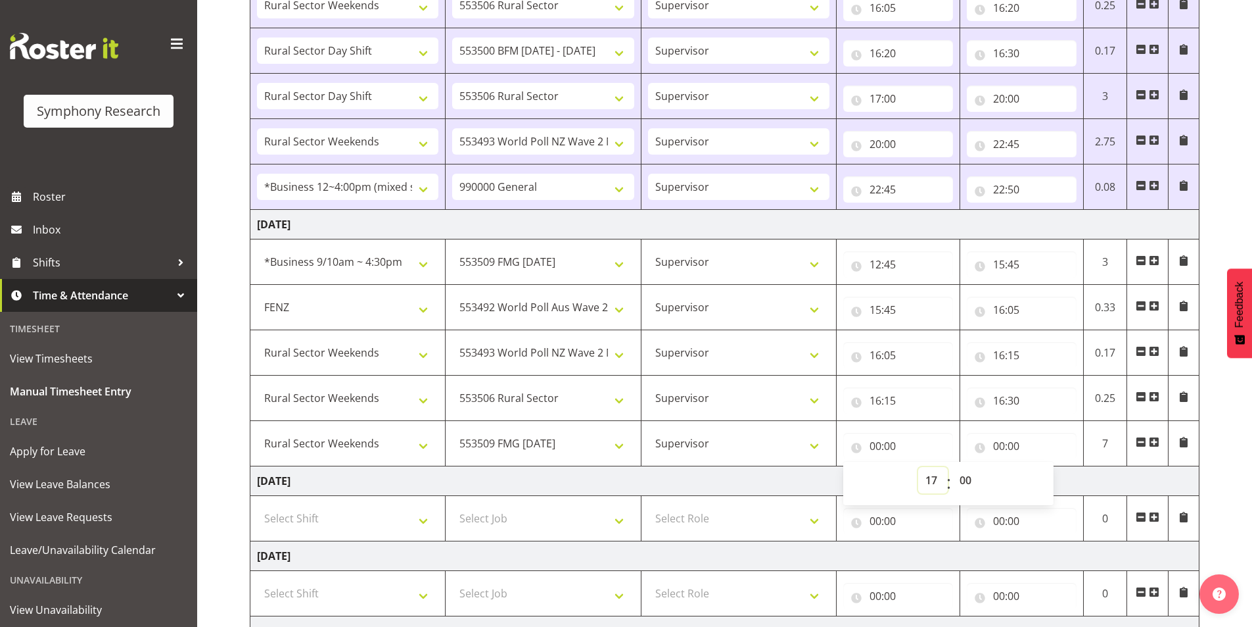
type input "17:00"
click at [1001, 442] on input "00:00" at bounding box center [1022, 446] width 110 height 26
click at [1049, 475] on select "00 01 02 03 04 05 06 07 08 09 10 11 12 13 14 15 16 17 18 19 20 21 22 23" at bounding box center [1057, 480] width 30 height 26
select select "17"
click at [1042, 467] on select "00 01 02 03 04 05 06 07 08 09 10 11 12 13 14 15 16 17 18 19 20 21 22 23" at bounding box center [1057, 480] width 30 height 26
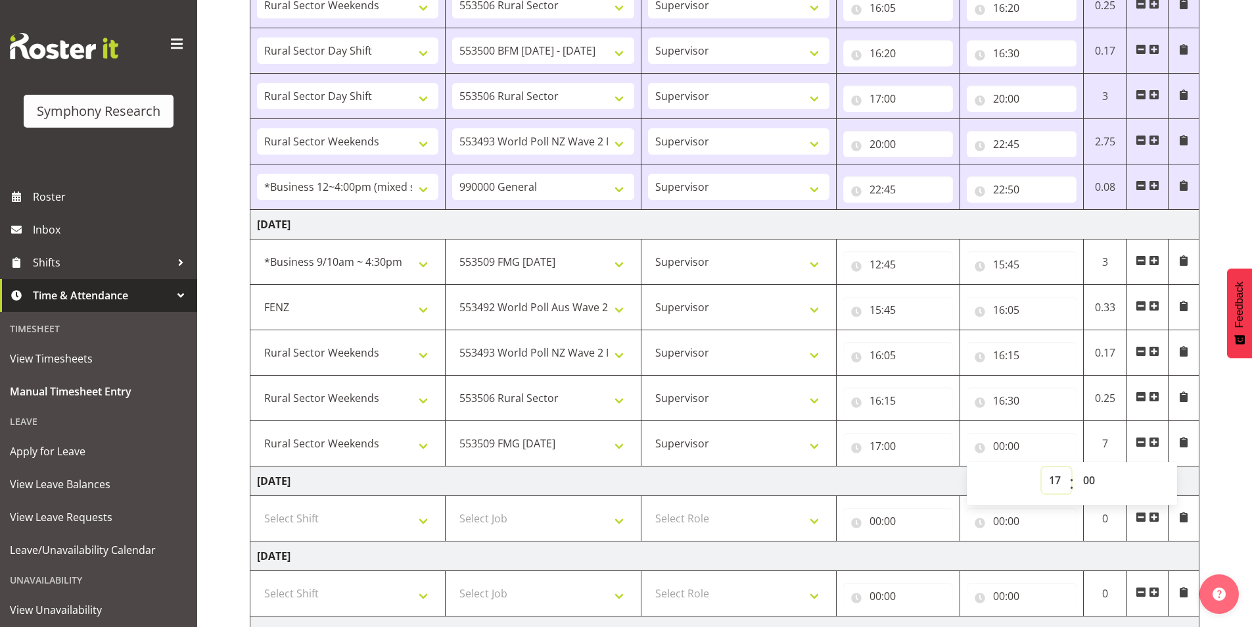
type input "17:00"
click at [1087, 475] on select "00 01 02 03 04 05 06 07 08 09 10 11 12 13 14 15 16 17 18 19 20 21 22 23 24 25 2…" at bounding box center [1091, 480] width 30 height 26
select select "10"
click at [1076, 467] on select "00 01 02 03 04 05 06 07 08 09 10 11 12 13 14 15 16 17 18 19 20 21 22 23 24 25 2…" at bounding box center [1091, 480] width 30 height 26
type input "17:10"
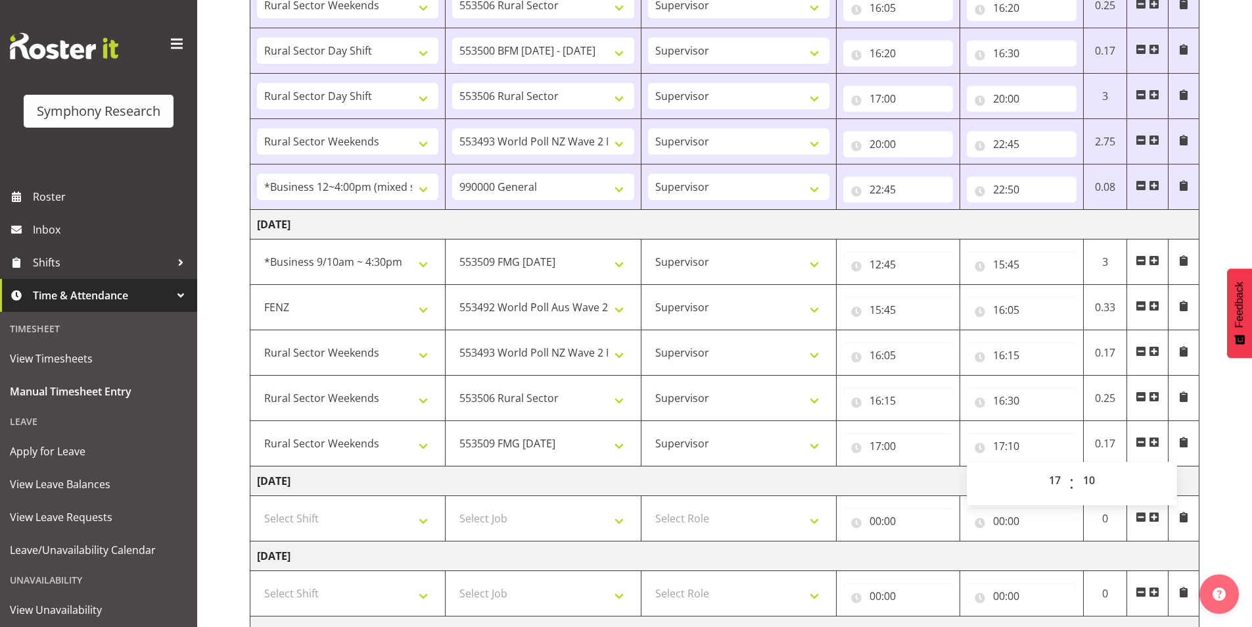
click at [1153, 439] on span at bounding box center [1154, 442] width 11 height 11
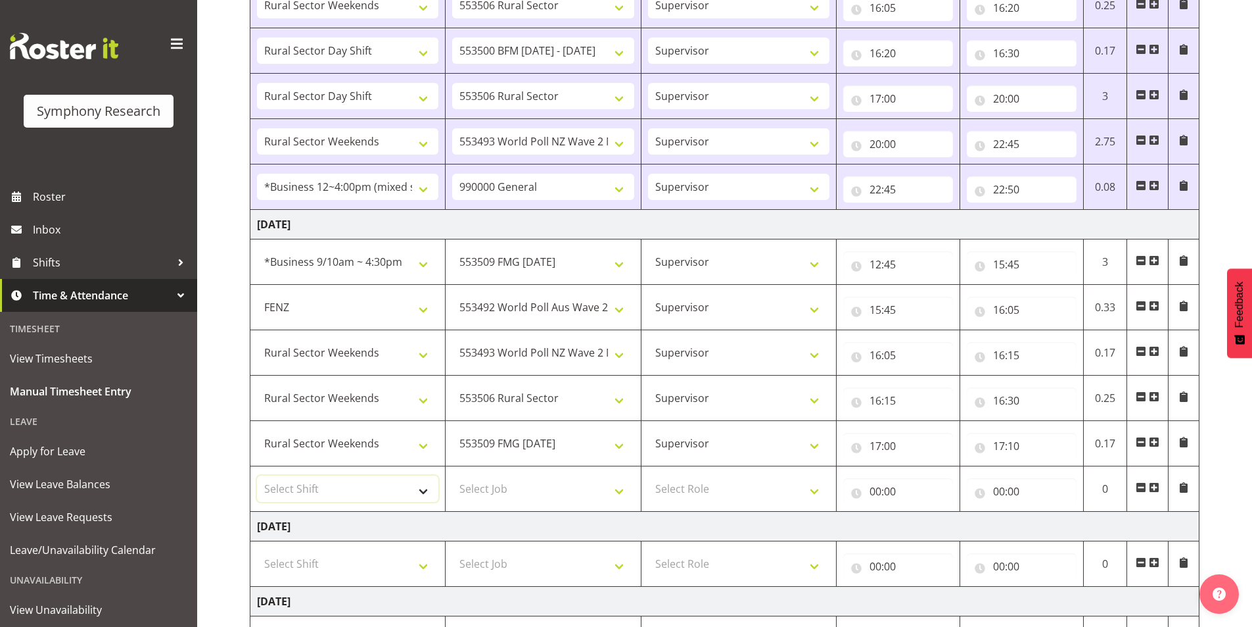
drag, startPoint x: 319, startPoint y: 490, endPoint x: 323, endPoint y: 475, distance: 15.0
click at [319, 490] on select "Select Shift !!Weekend Residential (Roster IT Shift Label) *Business 9/10am ~ 4…" at bounding box center [347, 488] width 181 height 26
select select "81299"
click at [257, 475] on select "Select Shift !!Weekend Residential (Roster IT Shift Label) *Business 9/10am ~ 4…" at bounding box center [347, 488] width 181 height 26
click at [487, 479] on select "Select Job 550060 IF Admin 553492 World Poll Aus Wave 2 Main 2025 553493 World …" at bounding box center [542, 488] width 181 height 26
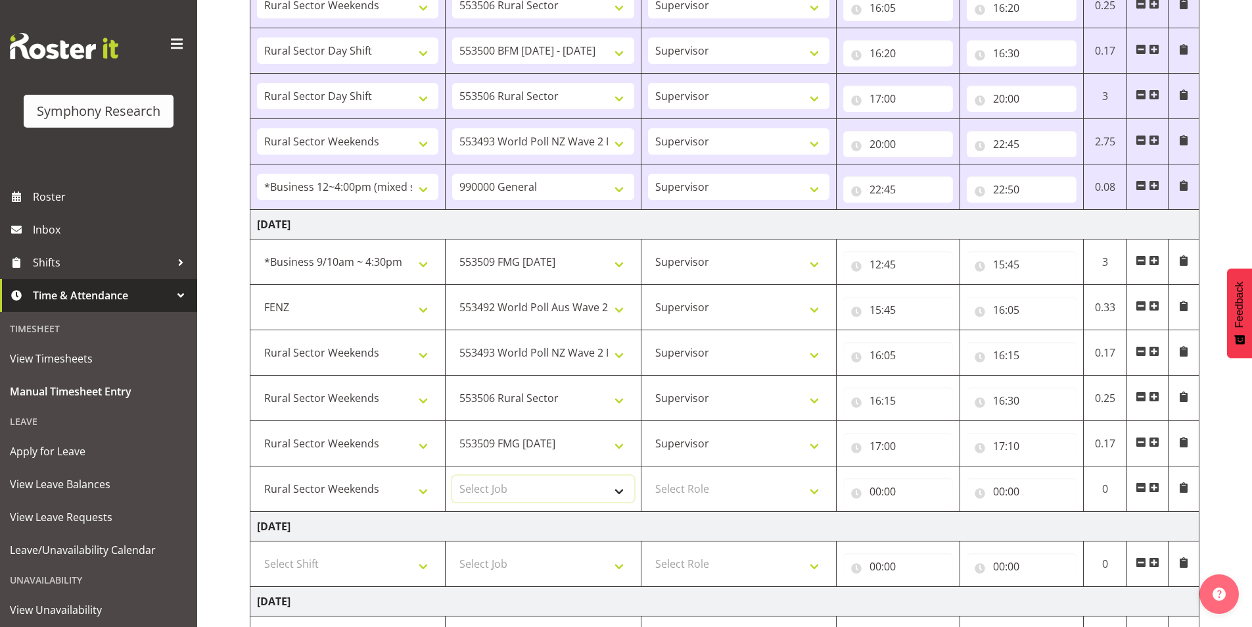
select select "10587"
click at [452, 475] on select "Select Job 550060 IF Admin 553492 World Poll Aus Wave 2 Main 2025 553493 World …" at bounding box center [542, 488] width 181 height 26
click at [700, 483] on select "Select Role Interviewing Briefing Supervisor" at bounding box center [738, 488] width 181 height 26
select select "45"
click at [648, 475] on select "Select Role Interviewing Briefing Supervisor" at bounding box center [738, 488] width 181 height 26
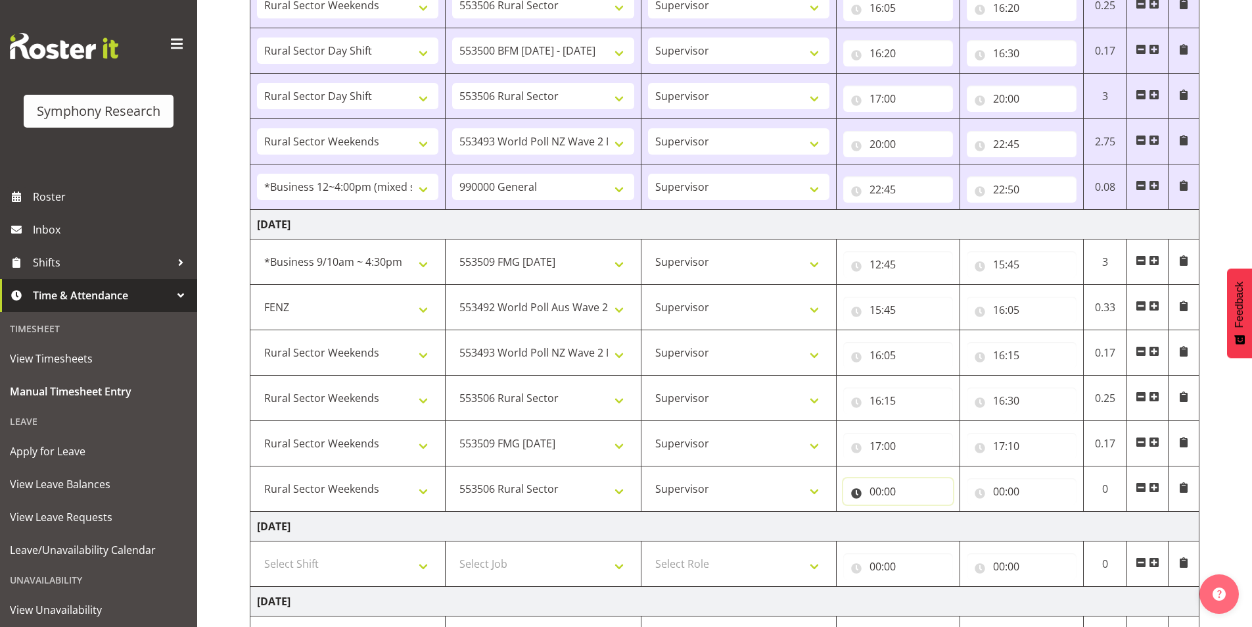
click at [877, 493] on input "00:00" at bounding box center [899, 491] width 110 height 26
click at [933, 522] on select "00 01 02 03 04 05 06 07 08 09 10 11 12 13 14 15 16 17 18 19 20 21 22 23" at bounding box center [933, 525] width 30 height 26
select select "17"
click at [918, 512] on select "00 01 02 03 04 05 06 07 08 09 10 11 12 13 14 15 16 17 18 19 20 21 22 23" at bounding box center [933, 525] width 30 height 26
type input "17:00"
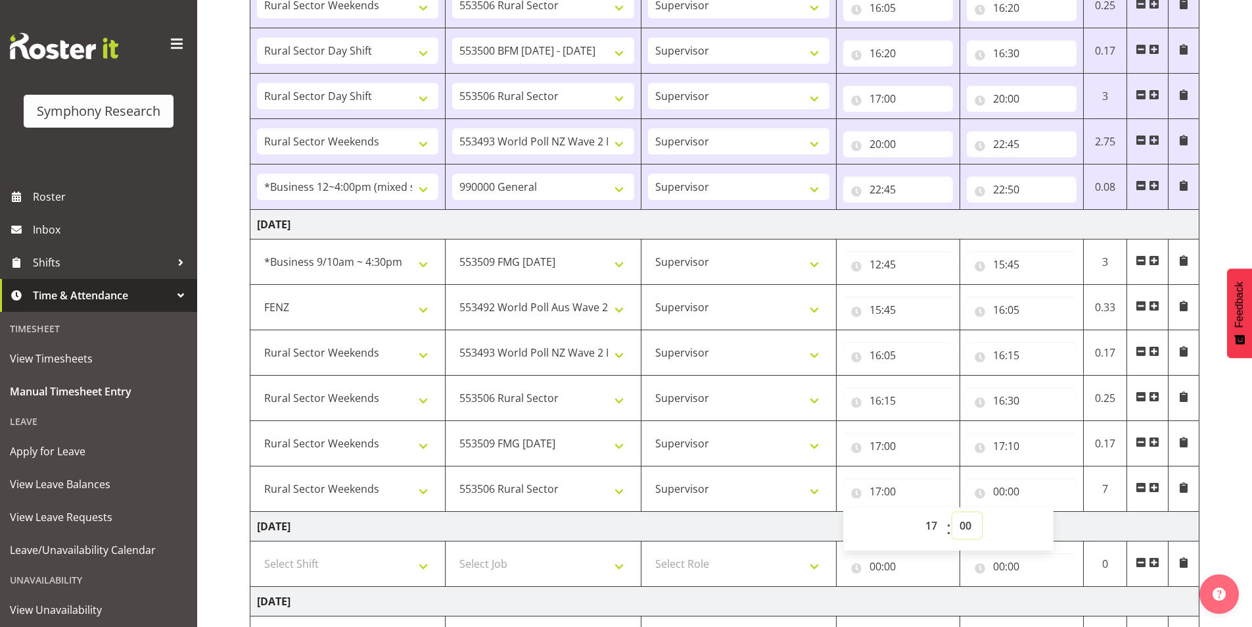
click at [961, 522] on select "00 01 02 03 04 05 06 07 08 09 10 11 12 13 14 15 16 17 18 19 20 21 22 23 24 25 2…" at bounding box center [968, 525] width 30 height 26
select select "10"
click at [953, 512] on select "00 01 02 03 04 05 06 07 08 09 10 11 12 13 14 15 16 17 18 19 20 21 22 23 24 25 2…" at bounding box center [968, 525] width 30 height 26
type input "17:10"
click at [1013, 491] on input "00:00" at bounding box center [1022, 491] width 110 height 26
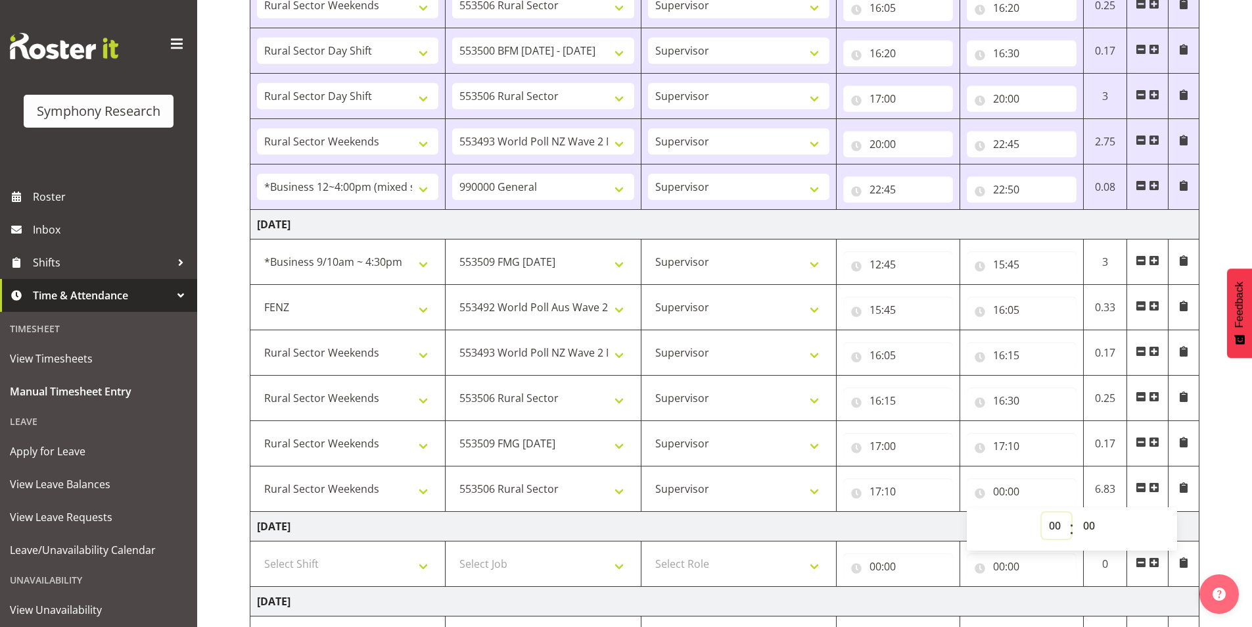
click at [1050, 531] on select "00 01 02 03 04 05 06 07 08 09 10 11 12 13 14 15 16 17 18 19 20 21 22 23" at bounding box center [1057, 525] width 30 height 26
select select "20"
click at [1042, 512] on select "00 01 02 03 04 05 06 07 08 09 10 11 12 13 14 15 16 17 18 19 20 21 22 23" at bounding box center [1057, 525] width 30 height 26
type input "20:00"
click at [1155, 487] on span at bounding box center [1154, 487] width 11 height 11
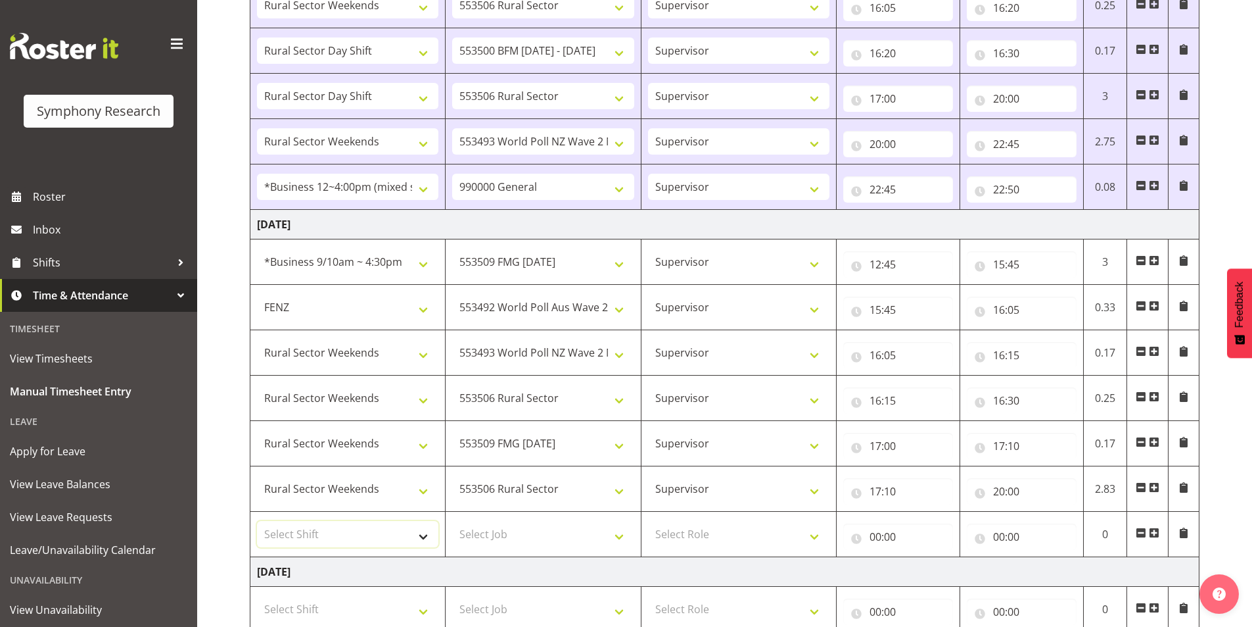
click at [309, 526] on select "Select Shift !!Weekend Residential (Roster IT Shift Label) *Business 9/10am ~ 4…" at bounding box center [347, 534] width 181 height 26
select select "81299"
click at [257, 521] on select "Select Shift !!Weekend Residential (Roster IT Shift Label) *Business 9/10am ~ 4…" at bounding box center [347, 534] width 181 height 26
click at [471, 530] on select "Select Job 550060 IF Admin 553492 World Poll Aus Wave 2 Main 2025 553493 World …" at bounding box center [542, 534] width 181 height 26
select select "10527"
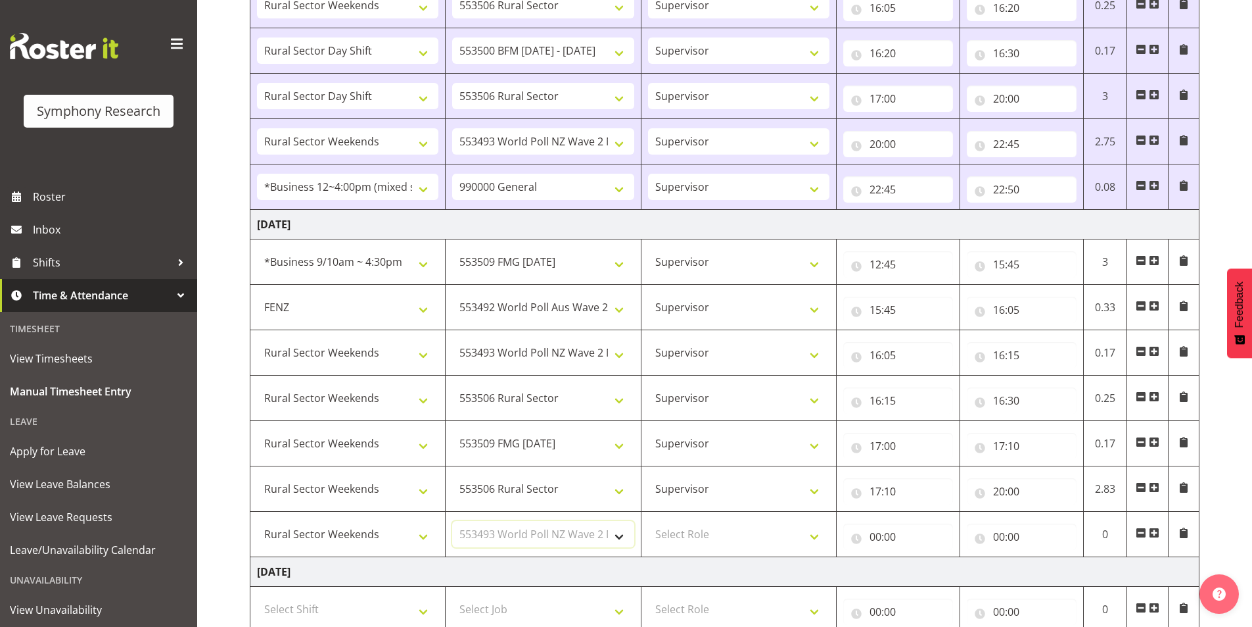
click at [452, 521] on select "Select Job 550060 IF Admin 553492 World Poll Aus Wave 2 Main 2025 553493 World …" at bounding box center [542, 534] width 181 height 26
click at [693, 530] on select "Select Role Interviewing Briefing Supervisor" at bounding box center [738, 534] width 181 height 26
select select "45"
click at [648, 521] on select "Select Role Interviewing Briefing Supervisor" at bounding box center [738, 534] width 181 height 26
click at [884, 539] on input "00:00" at bounding box center [899, 536] width 110 height 26
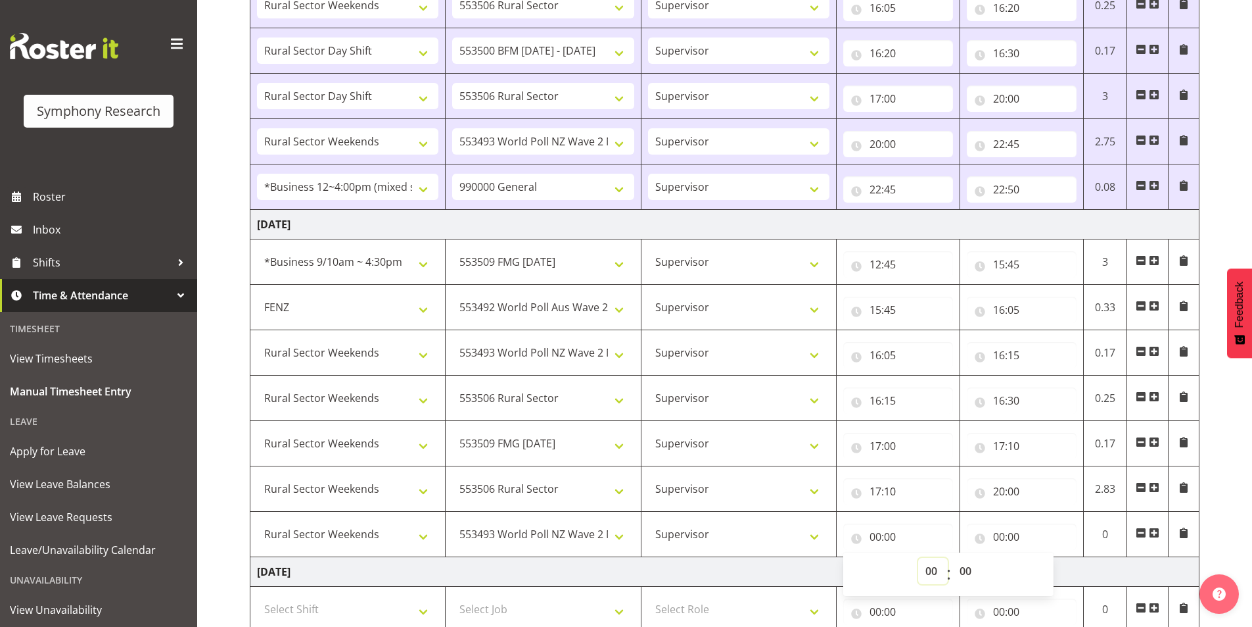
click at [926, 569] on select "00 01 02 03 04 05 06 07 08 09 10 11 12 13 14 15 16 17 18 19 20 21 22 23" at bounding box center [933, 571] width 30 height 26
select select "20"
click at [918, 558] on select "00 01 02 03 04 05 06 07 08 09 10 11 12 13 14 15 16 17 18 19 20 21 22 23" at bounding box center [933, 571] width 30 height 26
type input "20:00"
click at [999, 541] on input "00:00" at bounding box center [1022, 536] width 110 height 26
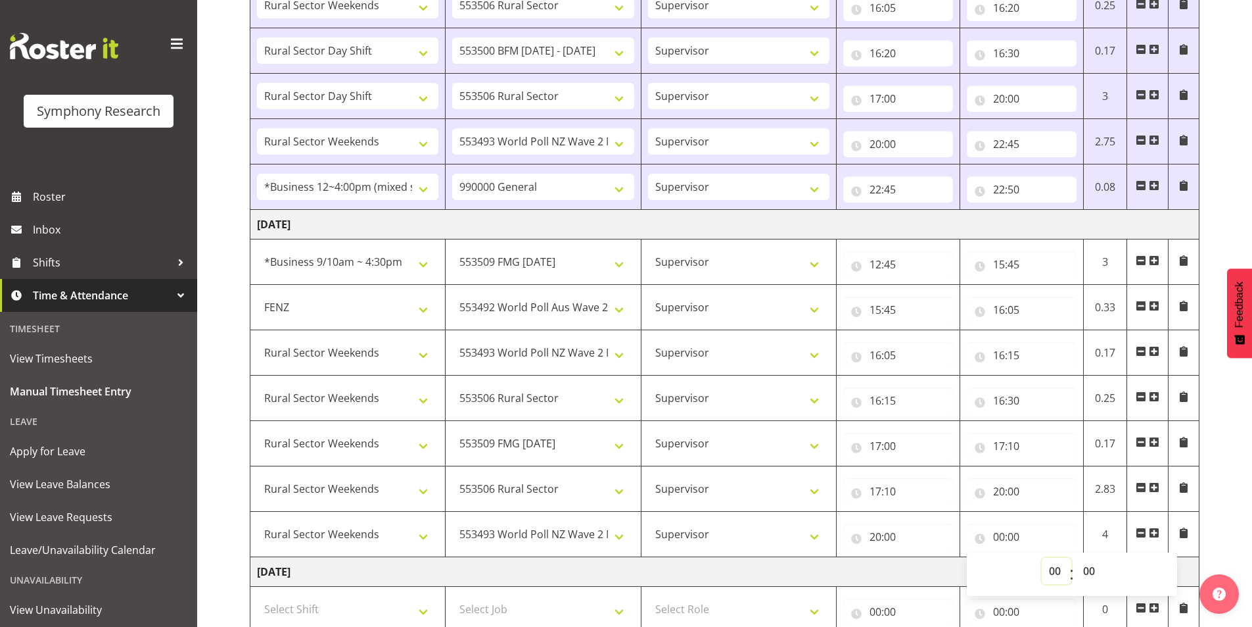
click at [1056, 576] on select "00 01 02 03 04 05 06 07 08 09 10 11 12 13 14 15 16 17 18 19 20 21 22 23" at bounding box center [1057, 571] width 30 height 26
select select "21"
click at [1042, 558] on select "00 01 02 03 04 05 06 07 08 09 10 11 12 13 14 15 16 17 18 19 20 21 22 23" at bounding box center [1057, 571] width 30 height 26
type input "21:00"
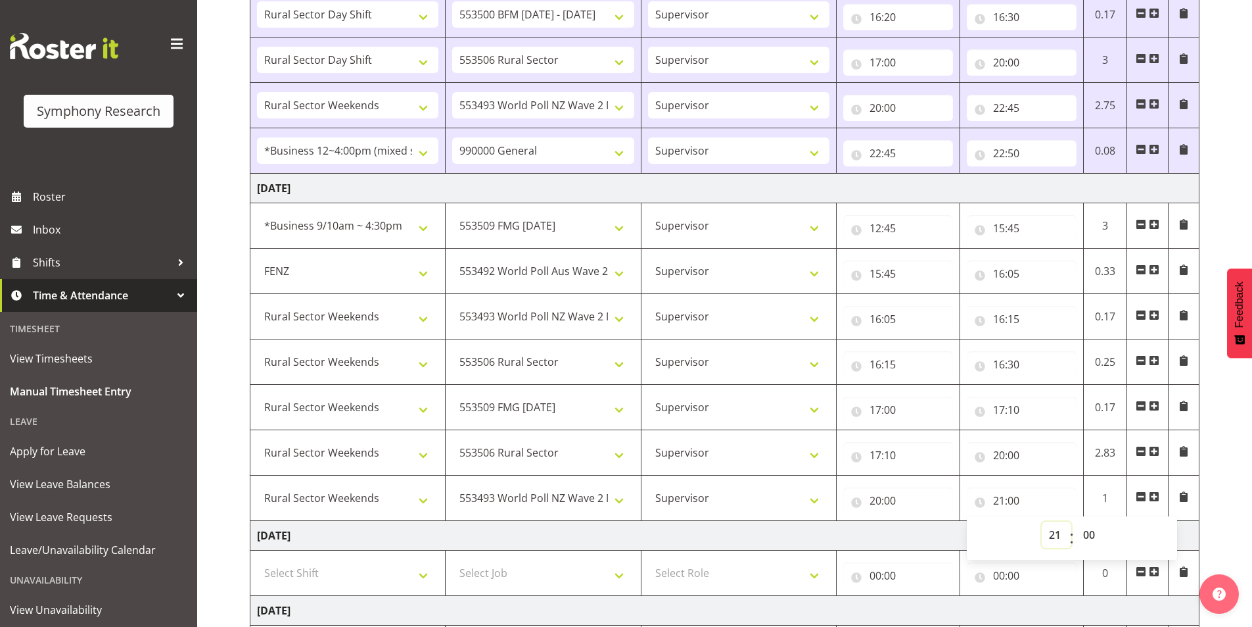
scroll to position [460, 0]
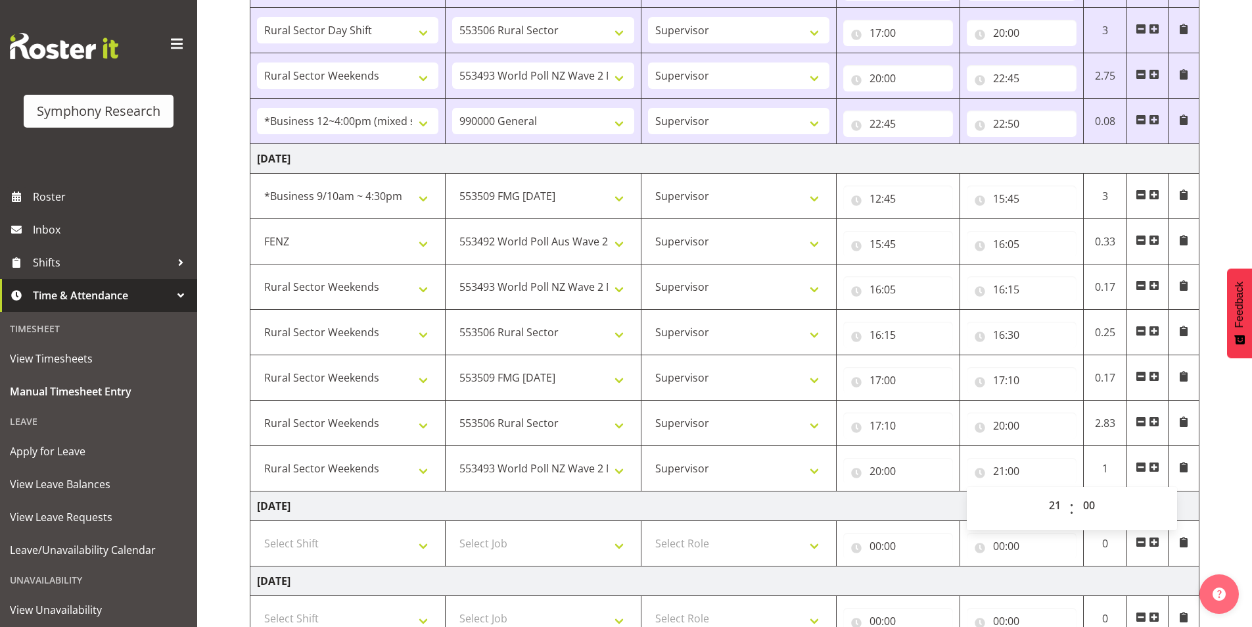
click at [1155, 463] on span at bounding box center [1154, 467] width 11 height 11
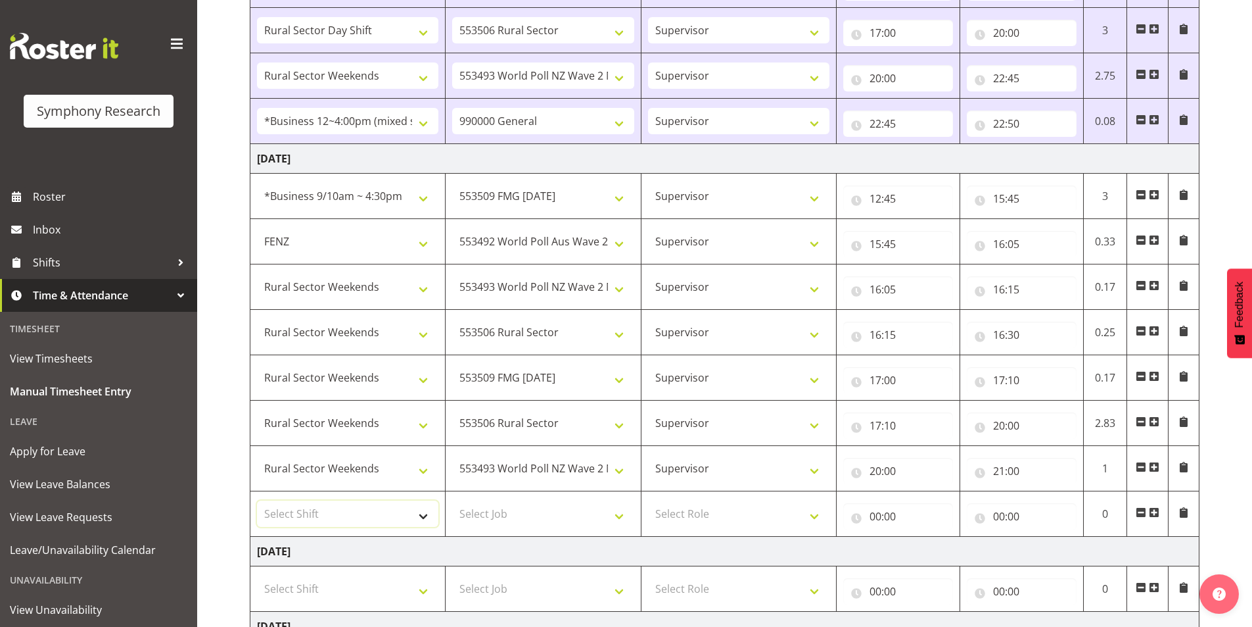
click at [321, 507] on select "Select Shift !!Weekend Residential (Roster IT Shift Label) *Business 9/10am ~ 4…" at bounding box center [347, 513] width 181 height 26
select select "81299"
click at [257, 500] on select "Select Shift !!Weekend Residential (Roster IT Shift Label) *Business 9/10am ~ 4…" at bounding box center [347, 513] width 181 height 26
click at [477, 503] on select "Select Job 550060 IF Admin 553492 World Poll Aus Wave 2 Main 2025 553493 World …" at bounding box center [542, 513] width 181 height 26
select select "10499"
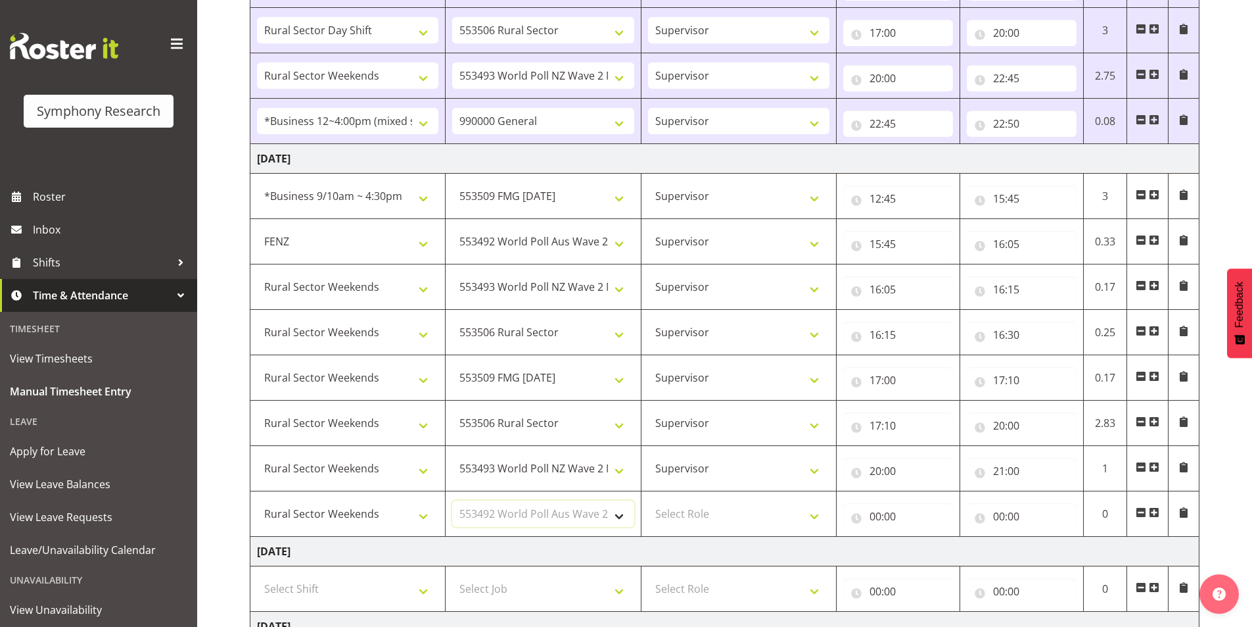
click at [452, 500] on select "Select Job 550060 IF Admin 553492 World Poll Aus Wave 2 Main 2025 553493 World …" at bounding box center [542, 513] width 181 height 26
click at [692, 506] on select "Select Role Interviewing Briefing Supervisor" at bounding box center [738, 513] width 181 height 26
select select "45"
click at [648, 500] on select "Select Role Interviewing Briefing Supervisor" at bounding box center [738, 513] width 181 height 26
click at [880, 515] on input "00:00" at bounding box center [899, 516] width 110 height 26
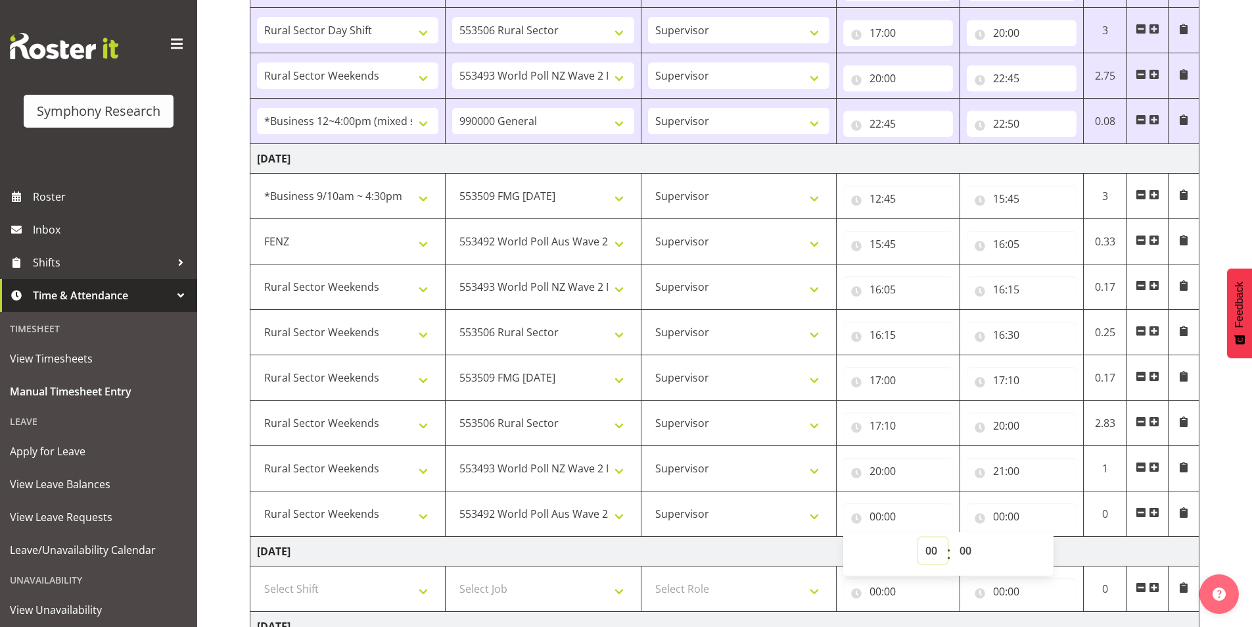
click at [919, 548] on select "00 01 02 03 04 05 06 07 08 09 10 11 12 13 14 15 16 17 18 19 20 21 22 23" at bounding box center [933, 550] width 30 height 26
select select "21"
click at [918, 537] on select "00 01 02 03 04 05 06 07 08 09 10 11 12 13 14 15 16 17 18 19 20 21 22 23" at bounding box center [933, 550] width 30 height 26
type input "21:00"
click at [1003, 515] on input "00:00" at bounding box center [1022, 516] width 110 height 26
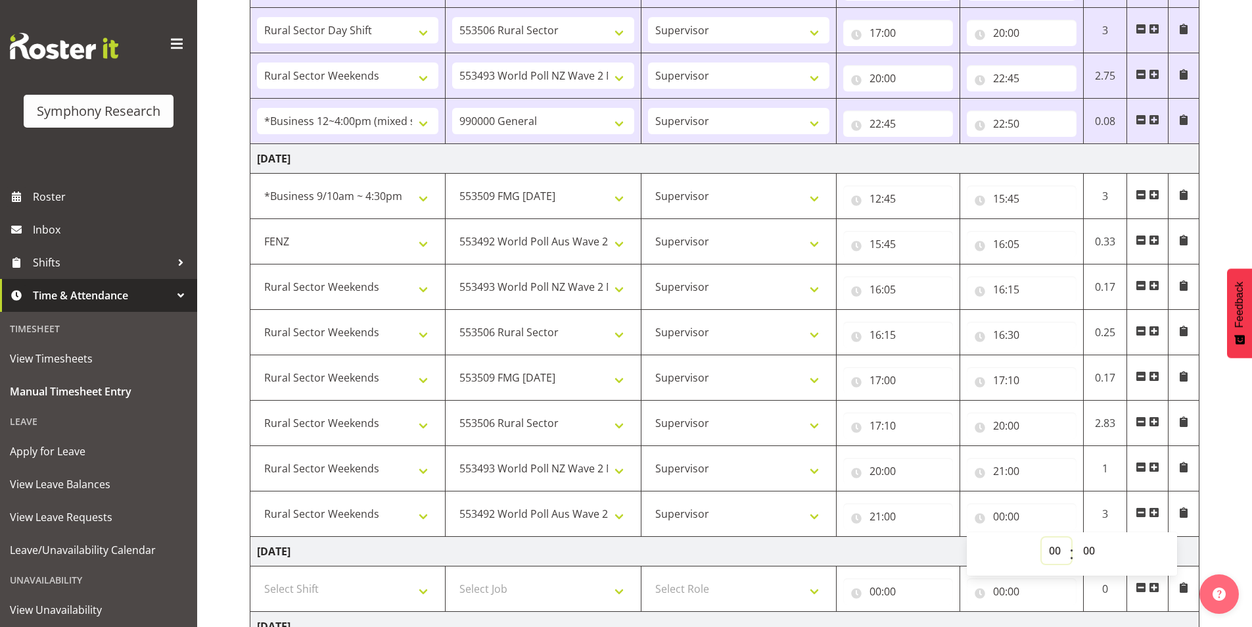
click at [1049, 555] on select "00 01 02 03 04 05 06 07 08 09 10 11 12 13 14 15 16 17 18 19 20 21 22 23" at bounding box center [1057, 550] width 30 height 26
select select "22"
click at [1042, 537] on select "00 01 02 03 04 05 06 07 08 09 10 11 12 13 14 15 16 17 18 19 20 21 22 23" at bounding box center [1057, 550] width 30 height 26
type input "22:00"
click at [1089, 553] on select "00 01 02 03 04 05 06 07 08 09 10 11 12 13 14 15 16 17 18 19 20 21 22 23 24 25 2…" at bounding box center [1091, 550] width 30 height 26
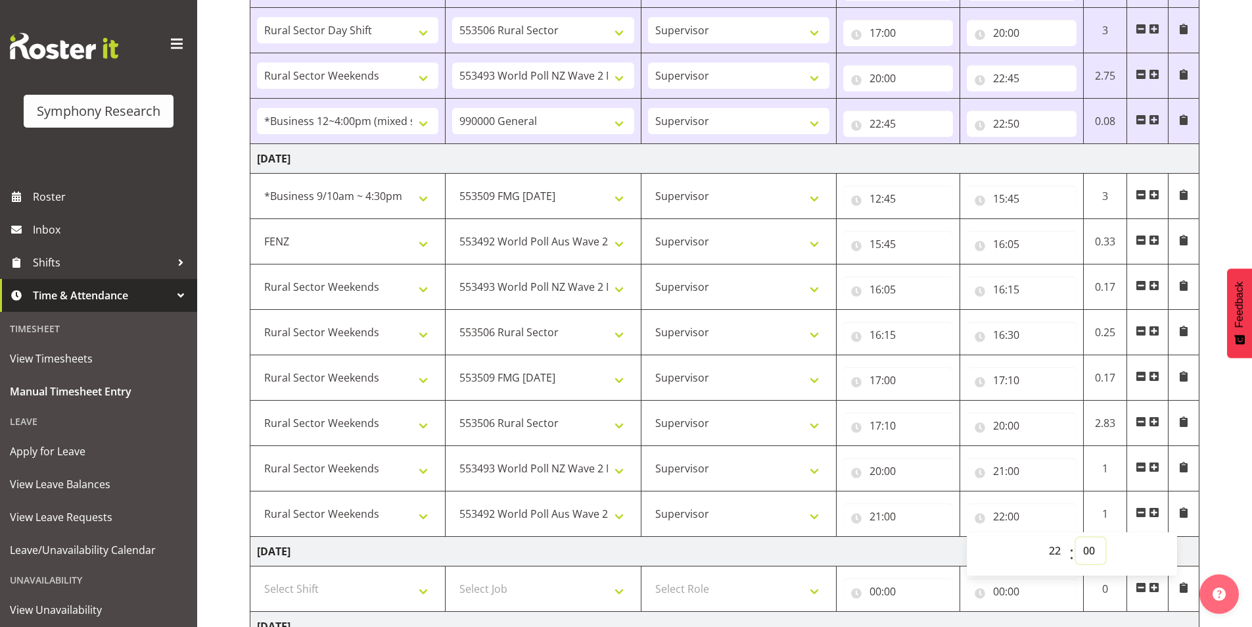
select select "20"
click at [1076, 537] on select "00 01 02 03 04 05 06 07 08 09 10 11 12 13 14 15 16 17 18 19 20 21 22 23 24 25 2…" at bounding box center [1091, 550] width 30 height 26
type input "22:20"
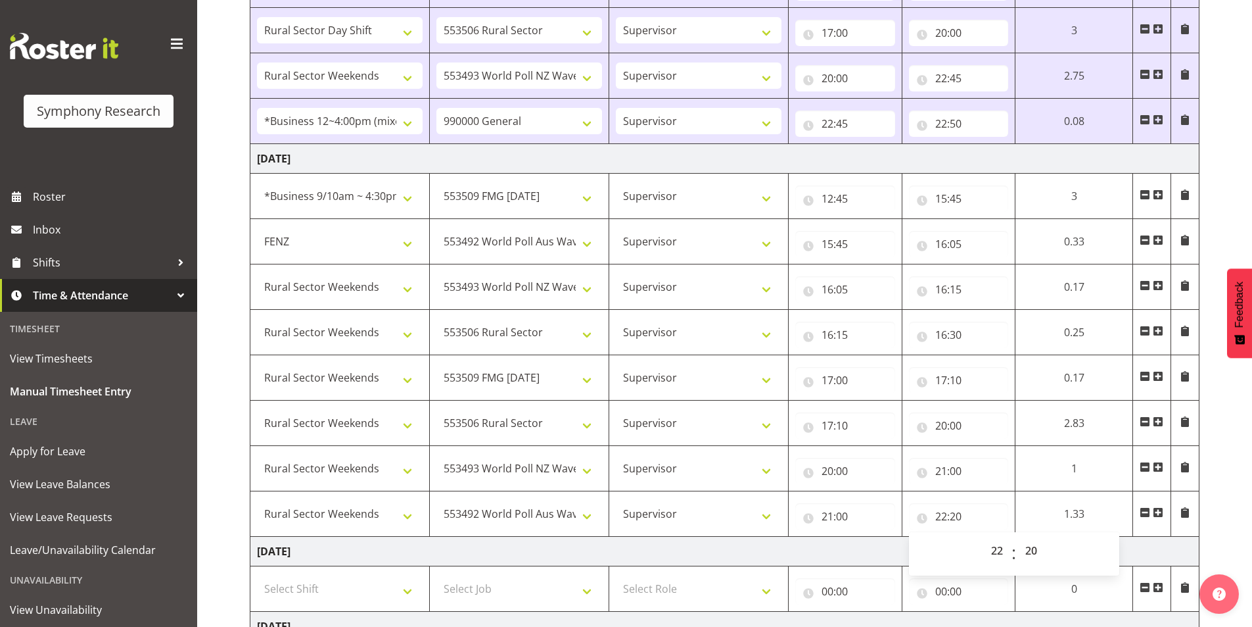
click at [1230, 474] on div "September 8th - September 14th 2025 Shift Job Role Start Time End Time Total Mo…" at bounding box center [751, 317] width 1003 height 1335
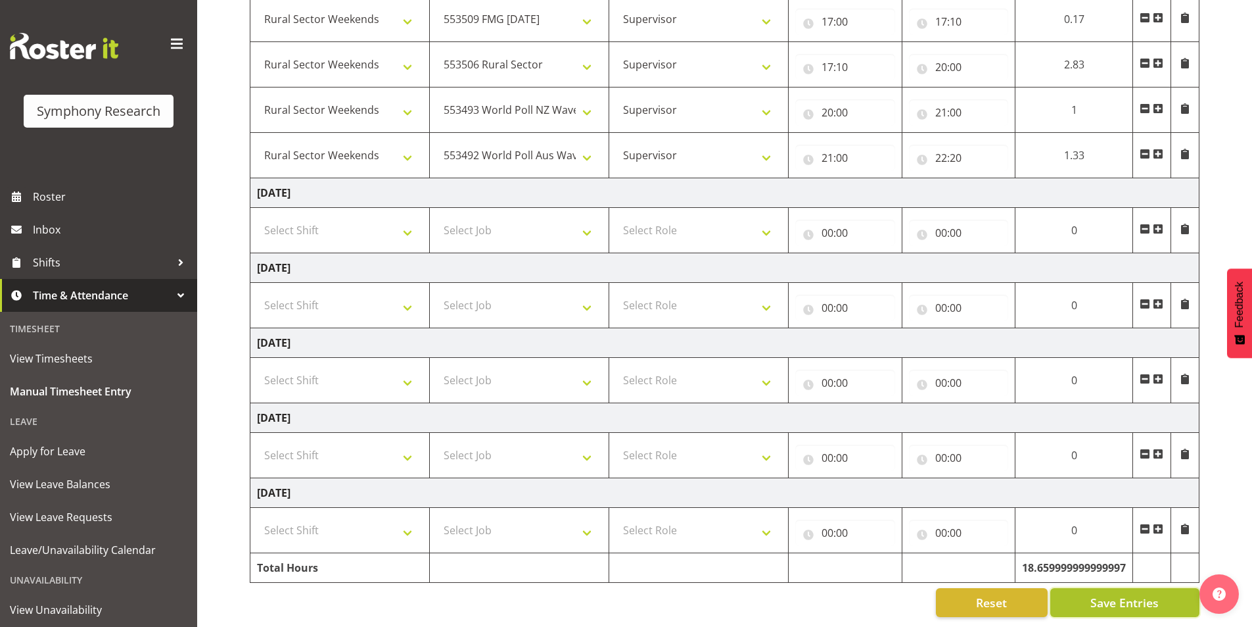
click at [1083, 588] on button "Save Entries" at bounding box center [1125, 602] width 149 height 29
